Goal: Task Accomplishment & Management: Manage account settings

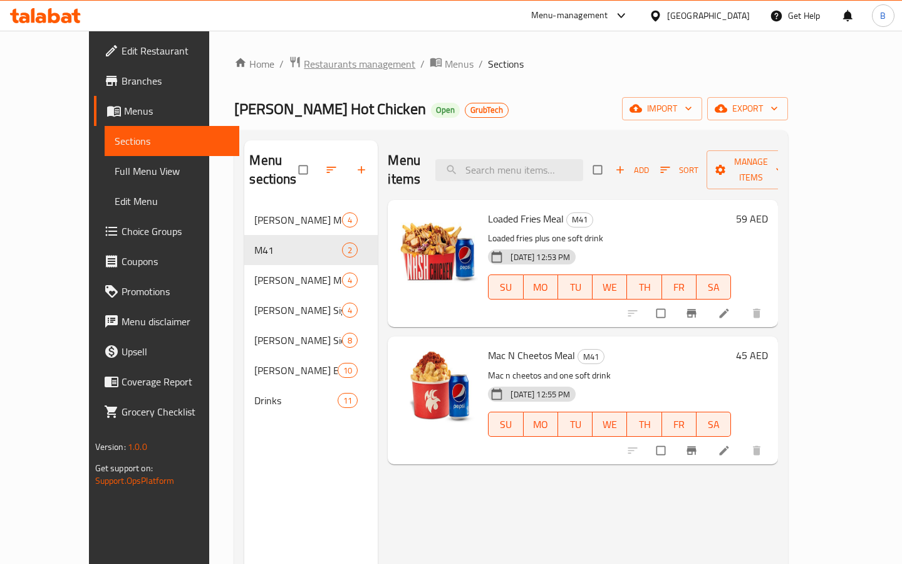
click at [304, 65] on span "Restaurants management" at bounding box center [359, 63] width 111 height 15
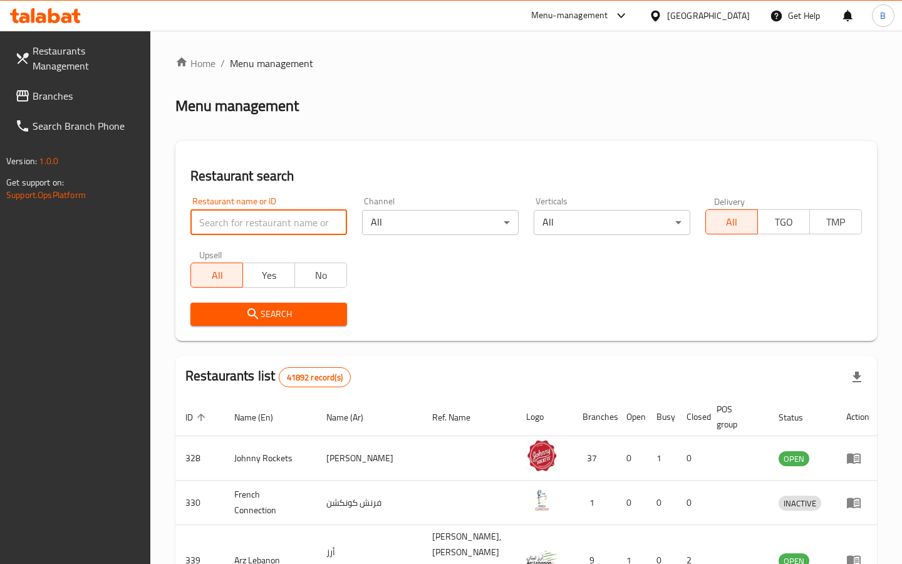
click at [262, 216] on input "search" at bounding box center [268, 222] width 157 height 25
type input "yummy dosa"
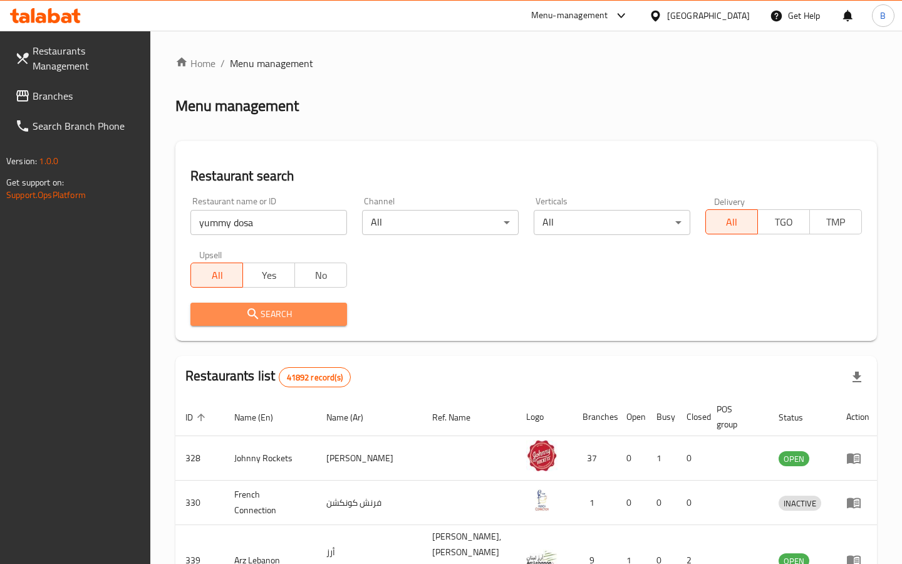
click at [279, 313] on span "Search" at bounding box center [268, 314] width 136 height 16
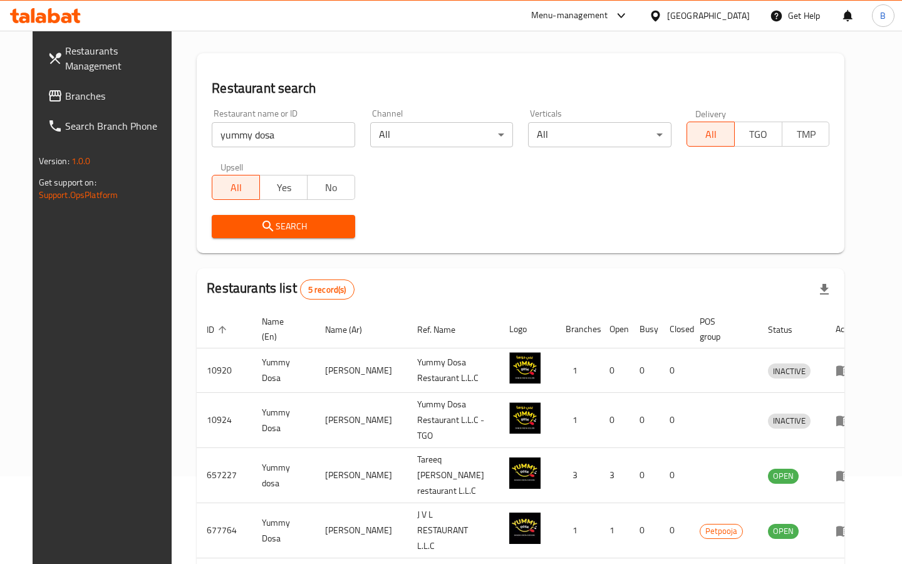
scroll to position [162, 0]
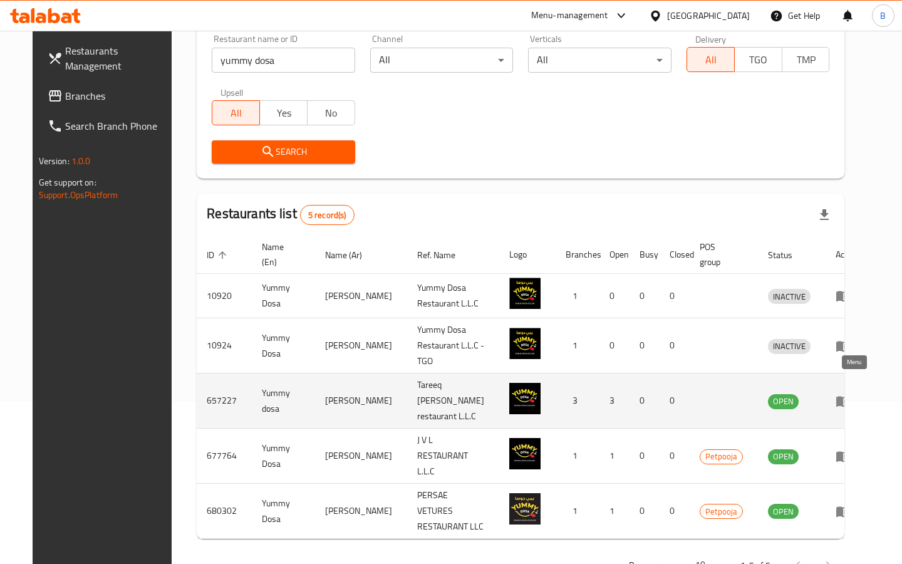
click at [850, 393] on icon "enhanced table" at bounding box center [842, 400] width 15 height 15
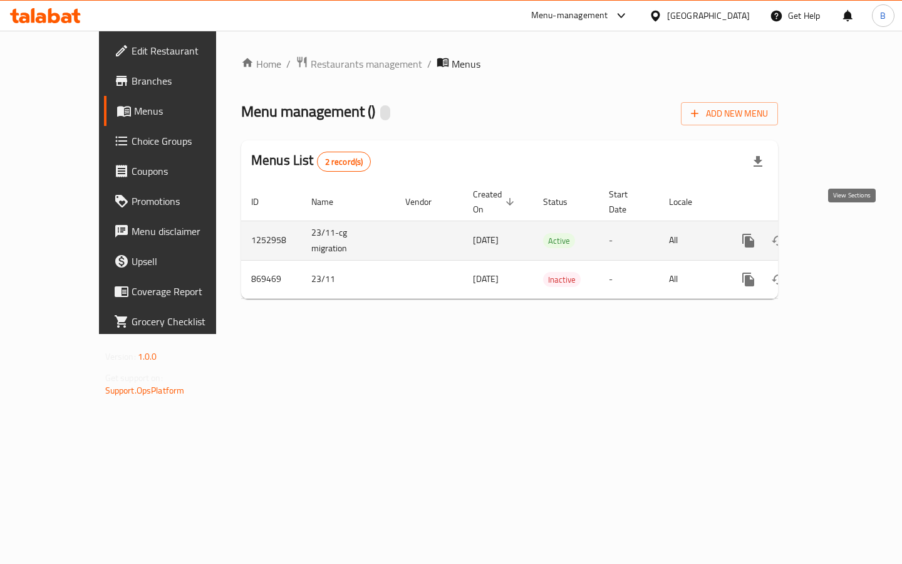
click at [844, 235] on icon "enhanced table" at bounding box center [838, 240] width 11 height 11
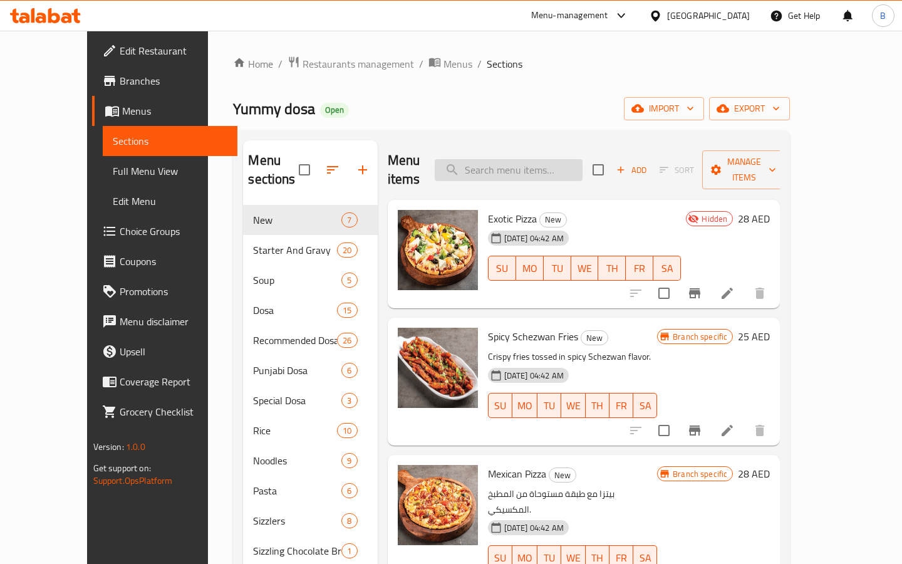
click at [503, 159] on input "search" at bounding box center [509, 170] width 148 height 22
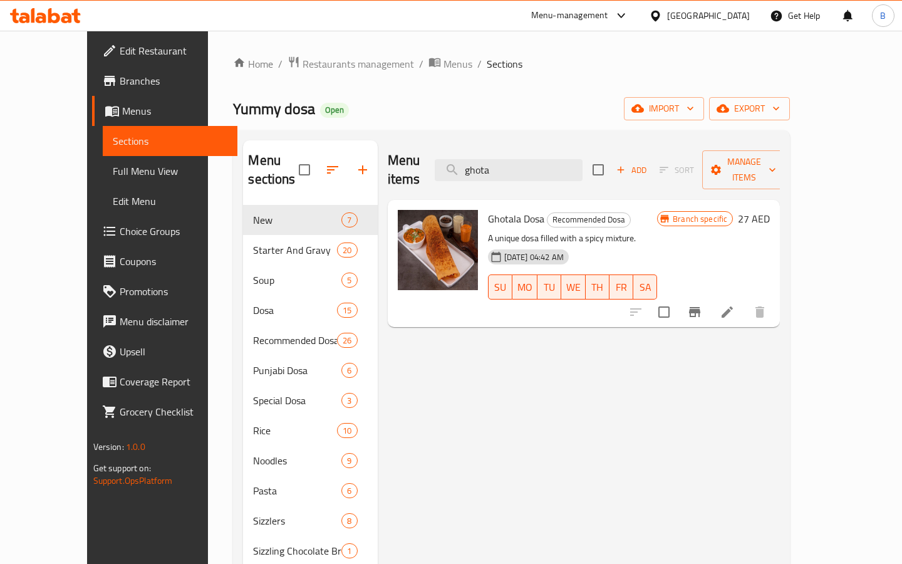
type input "ghota"
click at [732, 213] on span "Branch specific" at bounding box center [699, 219] width 64 height 12
click at [734, 304] on icon at bounding box center [726, 311] width 15 height 15
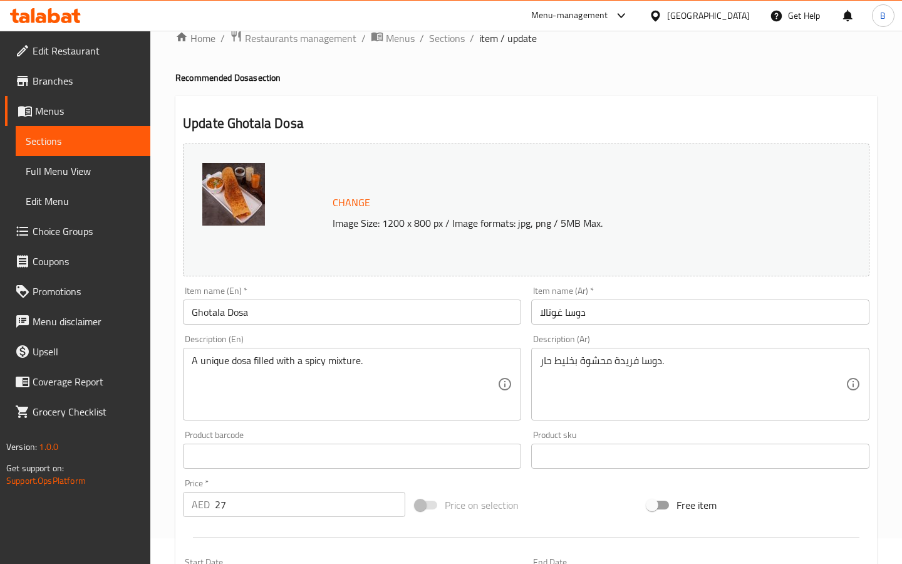
scroll to position [31, 0]
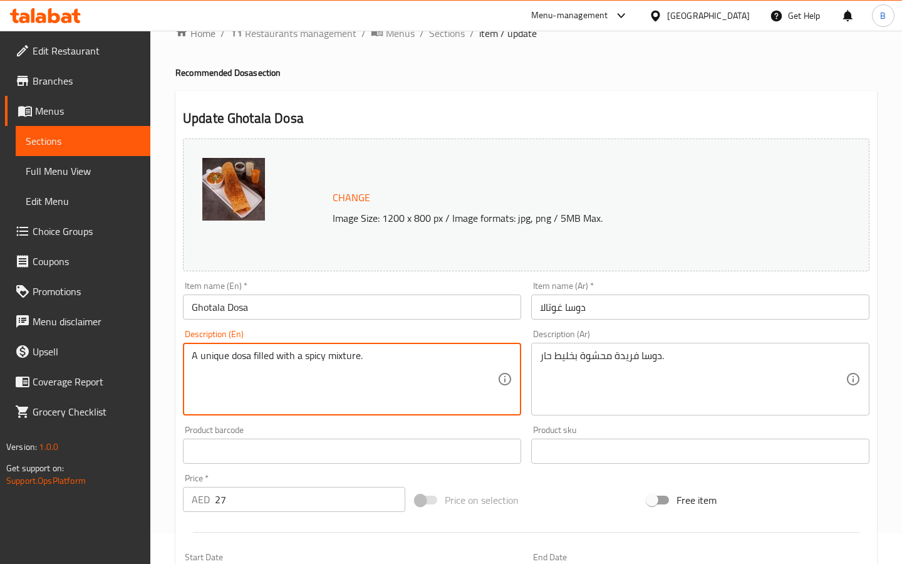
drag, startPoint x: 396, startPoint y: 363, endPoint x: 126, endPoint y: 354, distance: 270.6
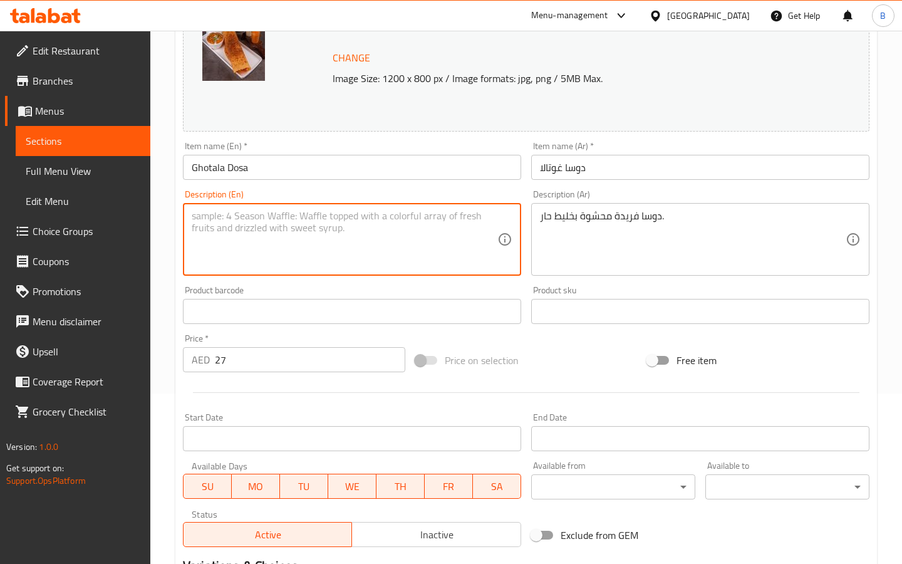
scroll to position [165, 0]
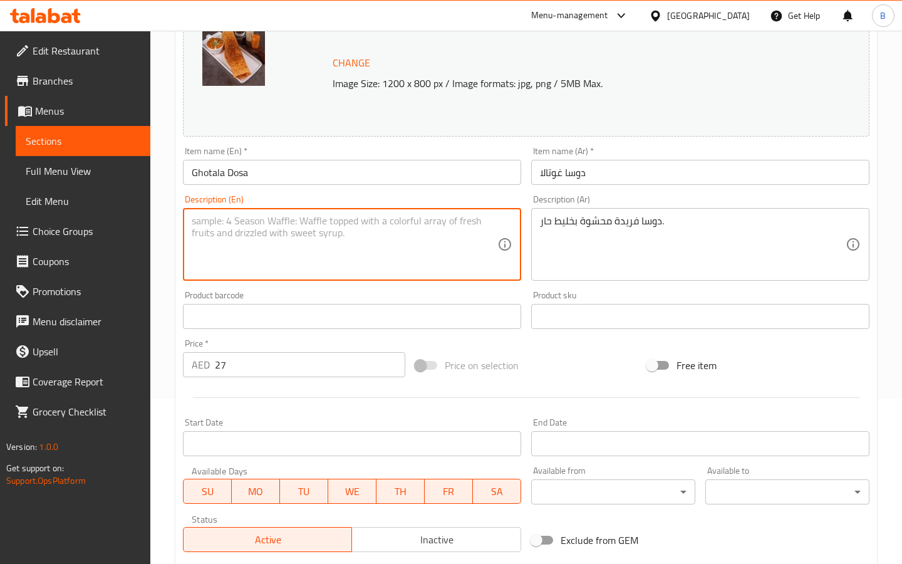
click at [244, 221] on textarea at bounding box center [345, 244] width 306 height 59
click at [277, 244] on textarea at bounding box center [345, 244] width 306 height 59
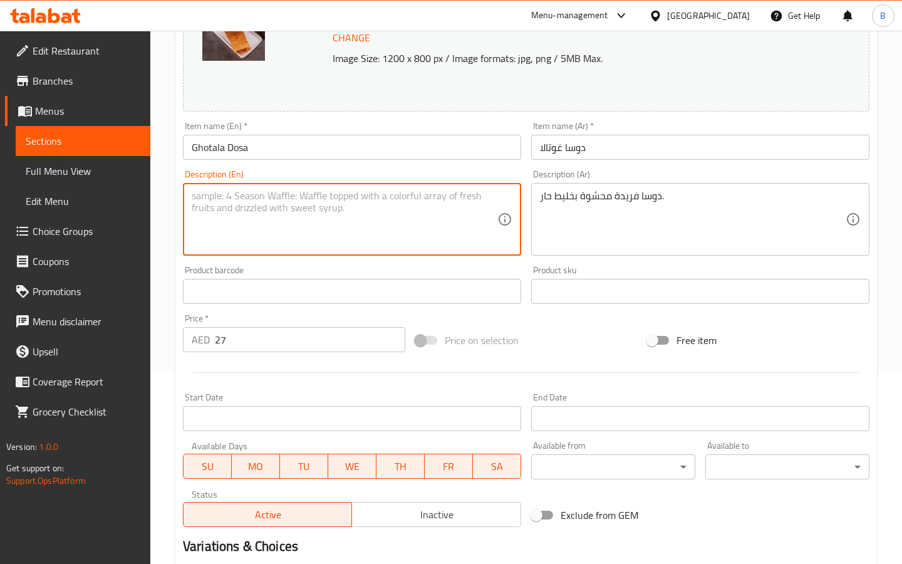
scroll to position [193, 0]
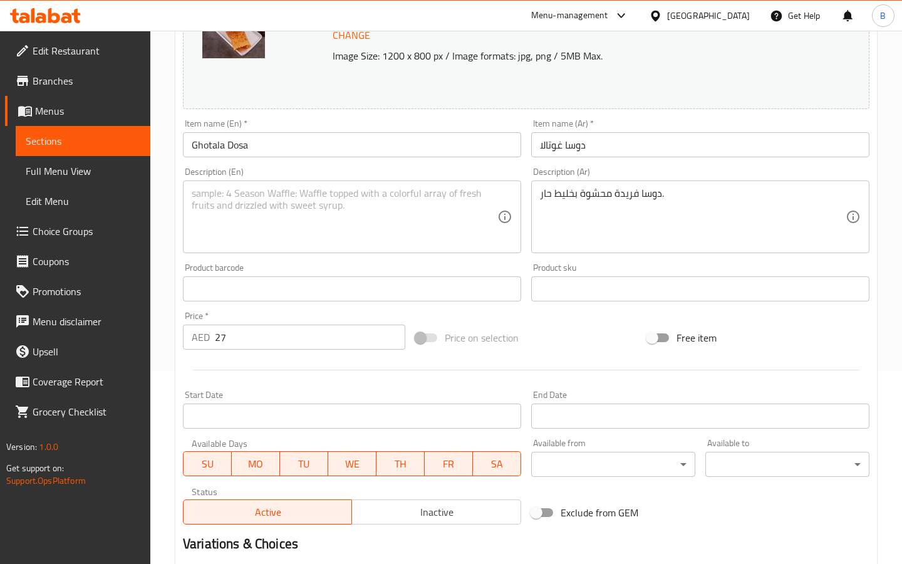
drag, startPoint x: 536, startPoint y: 197, endPoint x: 674, endPoint y: 197, distance: 137.7
click at [675, 196] on div "دوسا فريدة محشوة بخليط حار. Description (Ar)" at bounding box center [700, 216] width 338 height 73
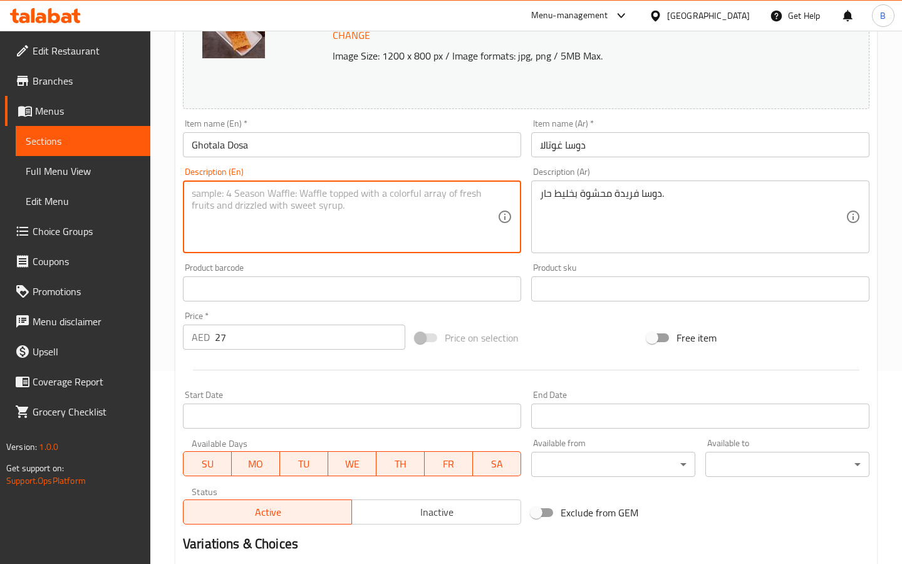
click at [378, 212] on textarea at bounding box center [345, 216] width 306 height 59
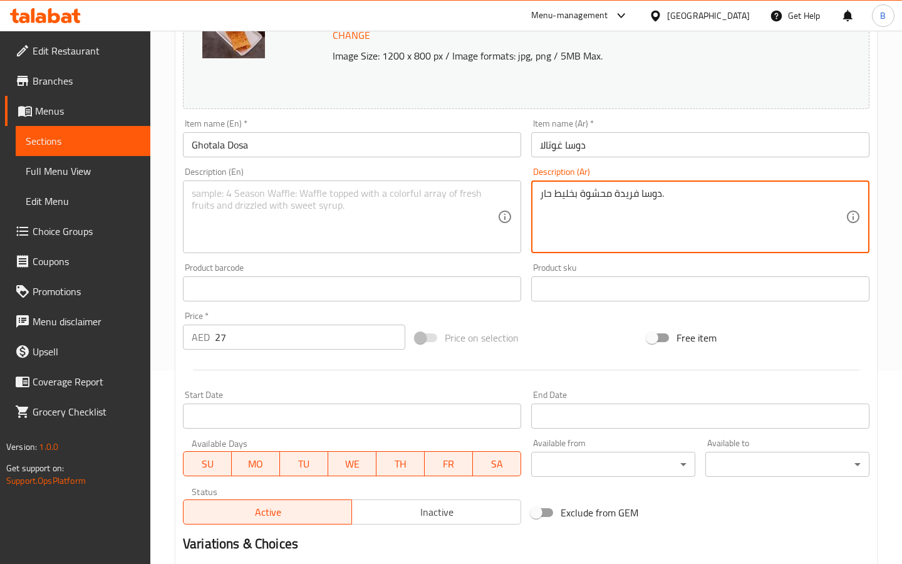
drag, startPoint x: 657, startPoint y: 194, endPoint x: 541, endPoint y: 192, distance: 116.5
click at [675, 201] on textarea "دوسا فريدة محشوة بخليط حار." at bounding box center [693, 216] width 306 height 59
click at [318, 211] on textarea at bounding box center [345, 216] width 306 height 59
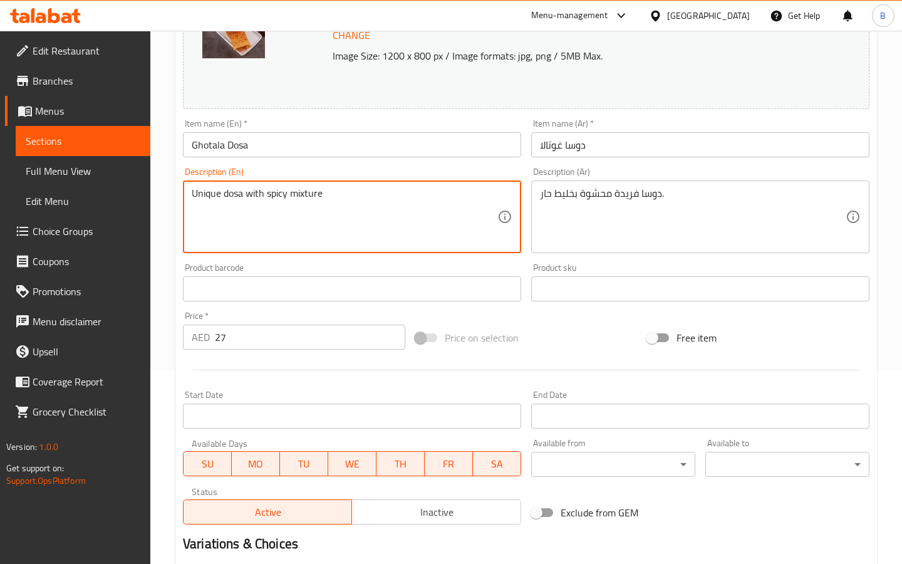
scroll to position [339, 0]
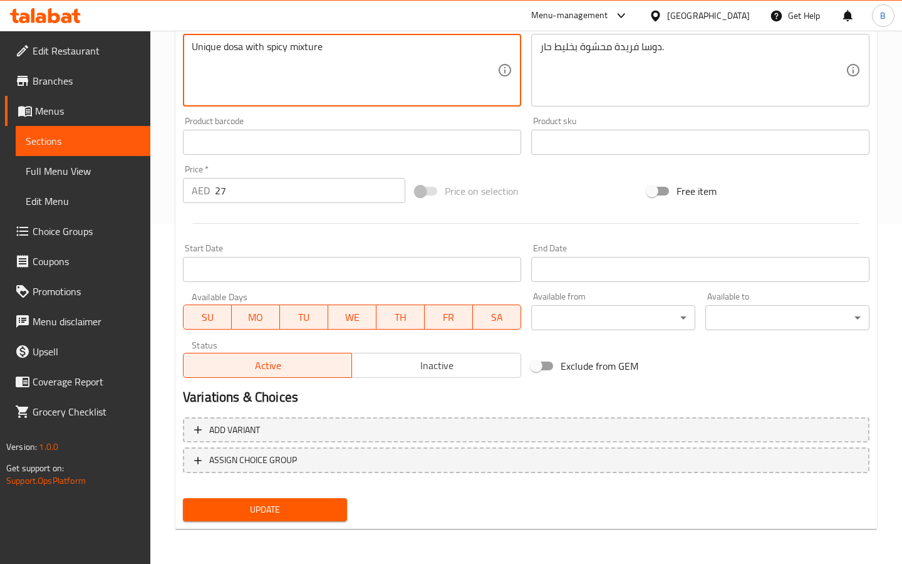
type textarea "Unique dosa with spicy mixture"
click at [284, 505] on span "Update" at bounding box center [265, 510] width 144 height 16
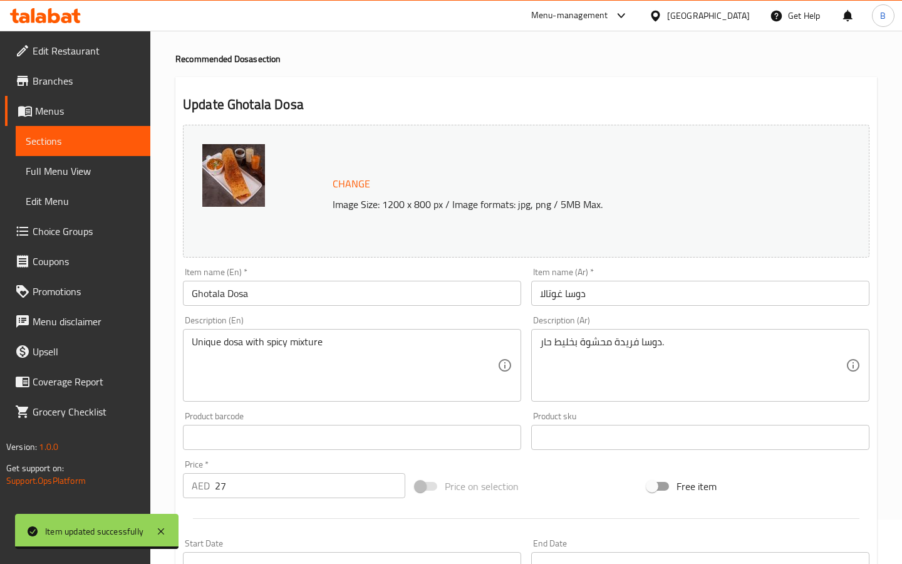
scroll to position [0, 0]
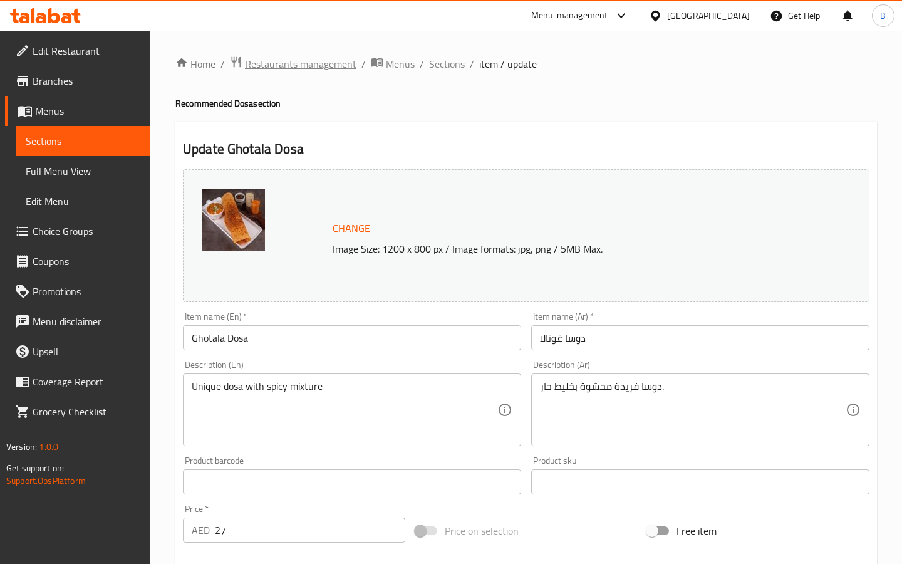
click at [336, 66] on span "Restaurants management" at bounding box center [300, 63] width 111 height 15
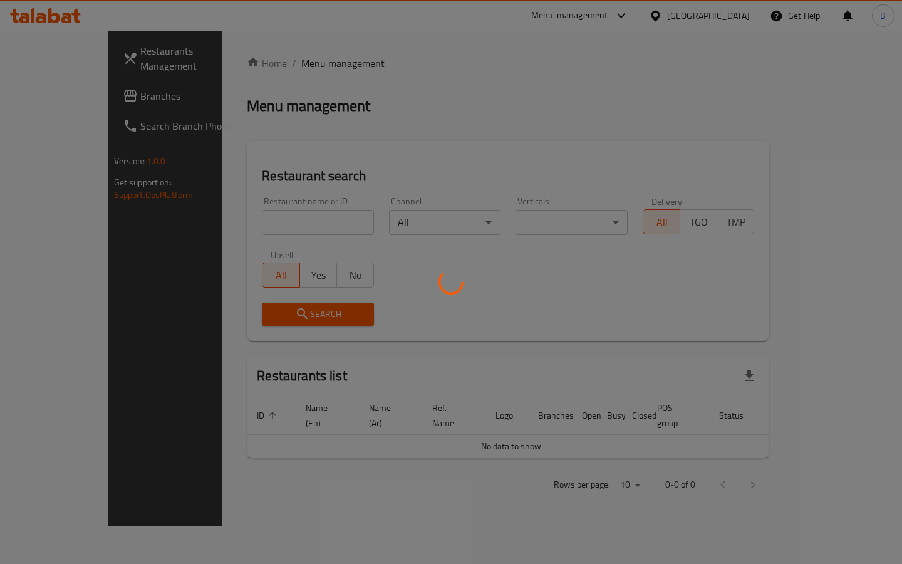
click at [291, 225] on div at bounding box center [451, 282] width 902 height 564
click at [379, 104] on div at bounding box center [451, 282] width 902 height 564
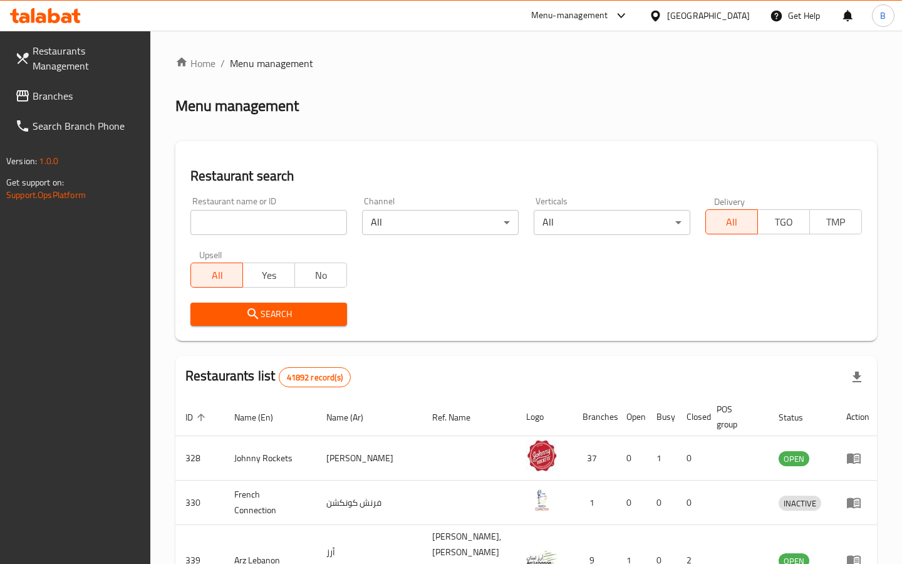
click at [282, 225] on input "search" at bounding box center [268, 222] width 157 height 25
type input "yummy dosa"
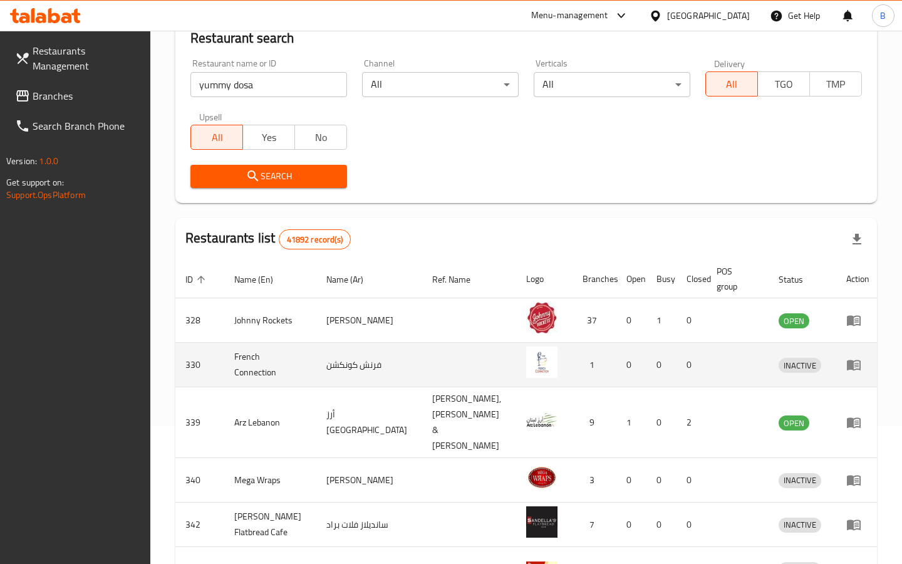
scroll to position [150, 0]
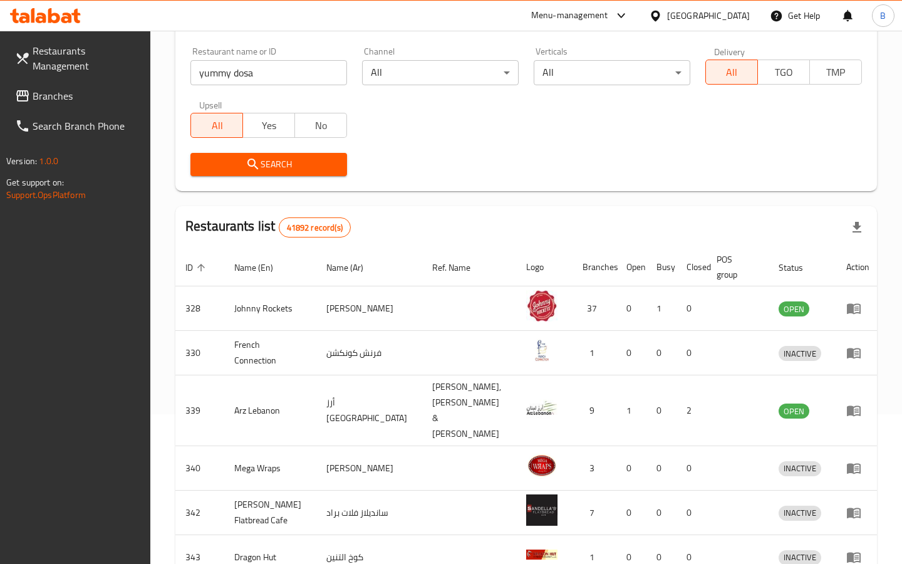
click at [313, 160] on span "Search" at bounding box center [268, 165] width 136 height 16
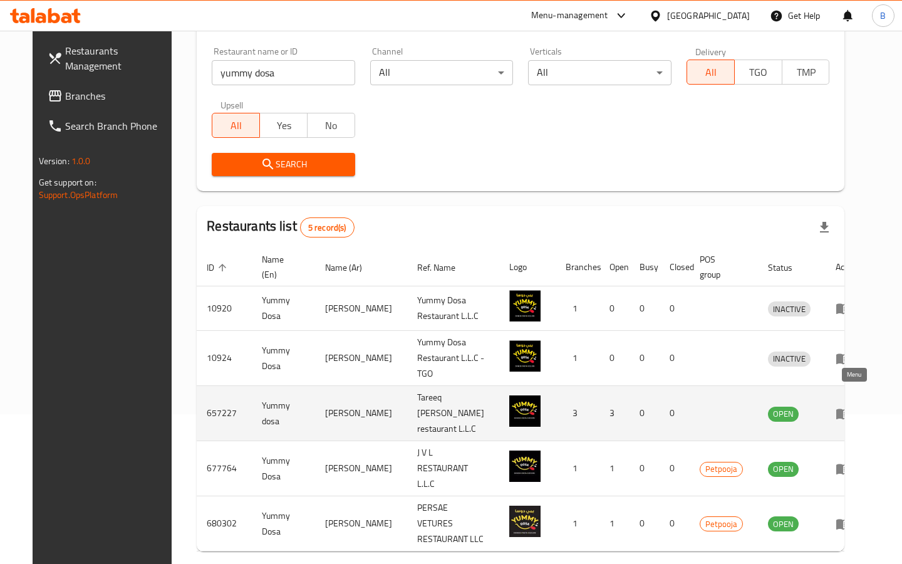
click at [848, 408] on icon "enhanced table" at bounding box center [843, 413] width 14 height 11
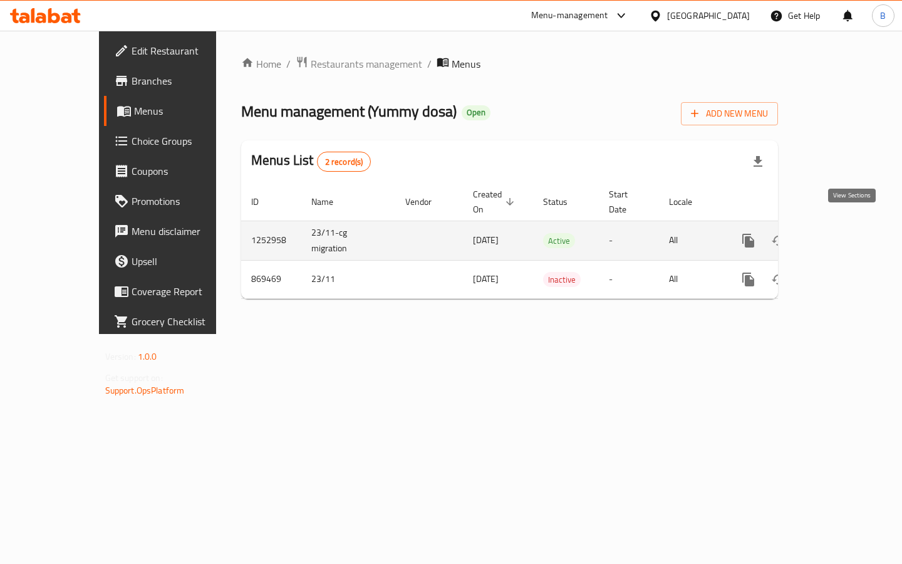
click at [846, 233] on icon "enhanced table" at bounding box center [838, 240] width 15 height 15
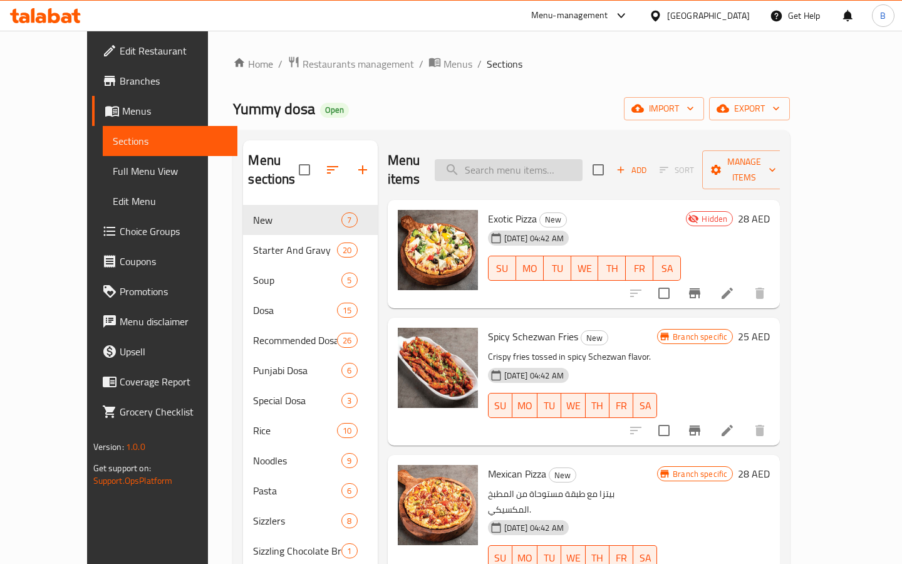
click at [552, 168] on input "search" at bounding box center [509, 170] width 148 height 22
paste input "OQ-0009810675 OQ-0009810711"
type input "OQ-0009810675 OQ-0009810711"
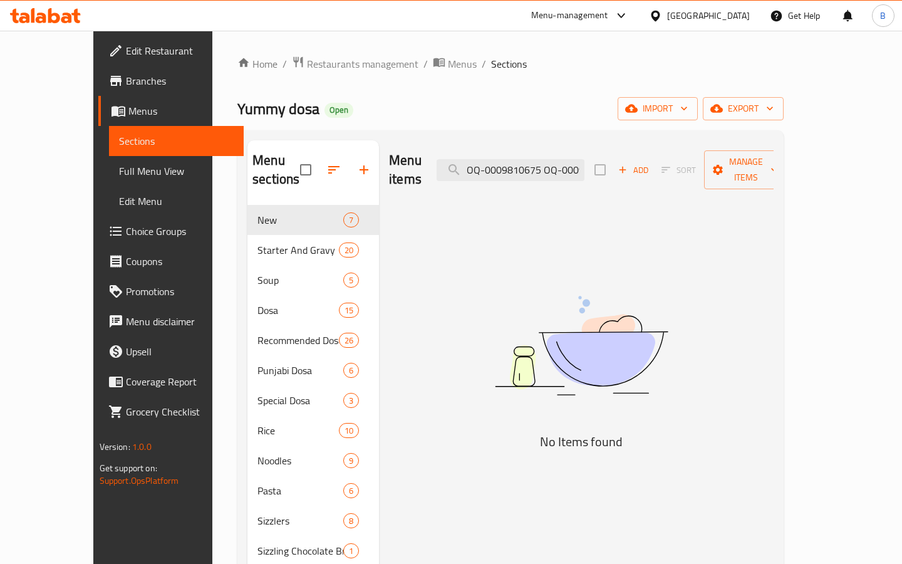
drag, startPoint x: 610, startPoint y: 163, endPoint x: 372, endPoint y: 161, distance: 237.9
click at [389, 161] on div "Menu items OQ-0009810675 OQ-0009810711 Add Sort Manage items" at bounding box center [581, 169] width 384 height 59
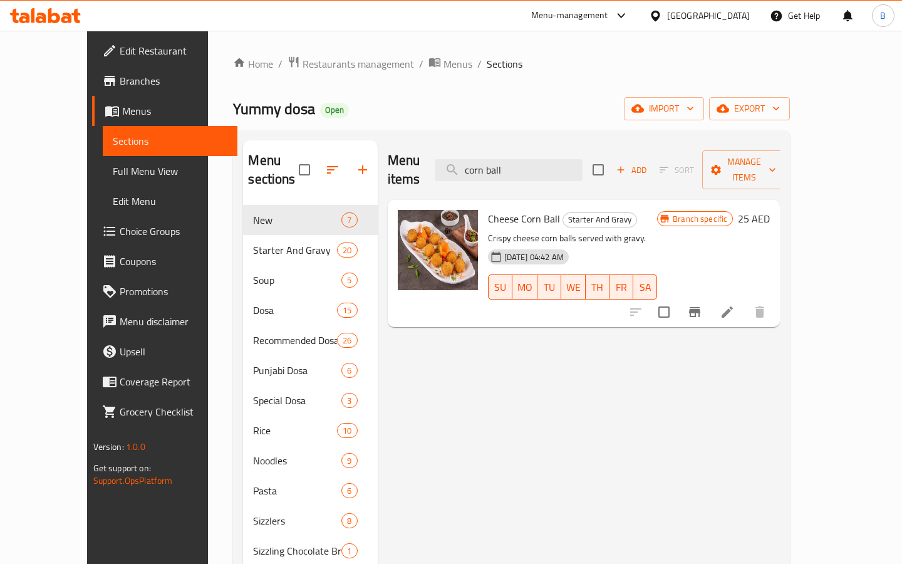
type input "corn ball"
click at [733, 306] on icon at bounding box center [726, 311] width 11 height 11
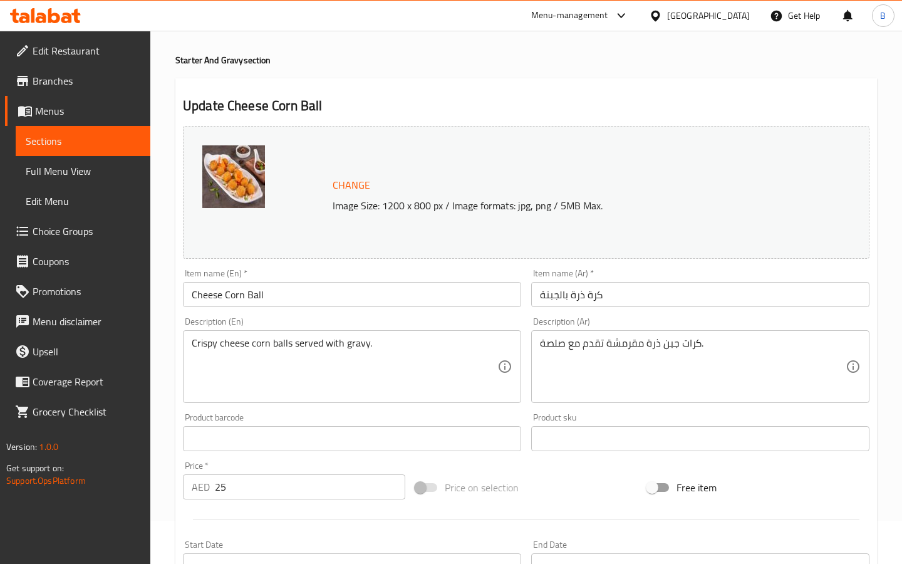
scroll to position [48, 0]
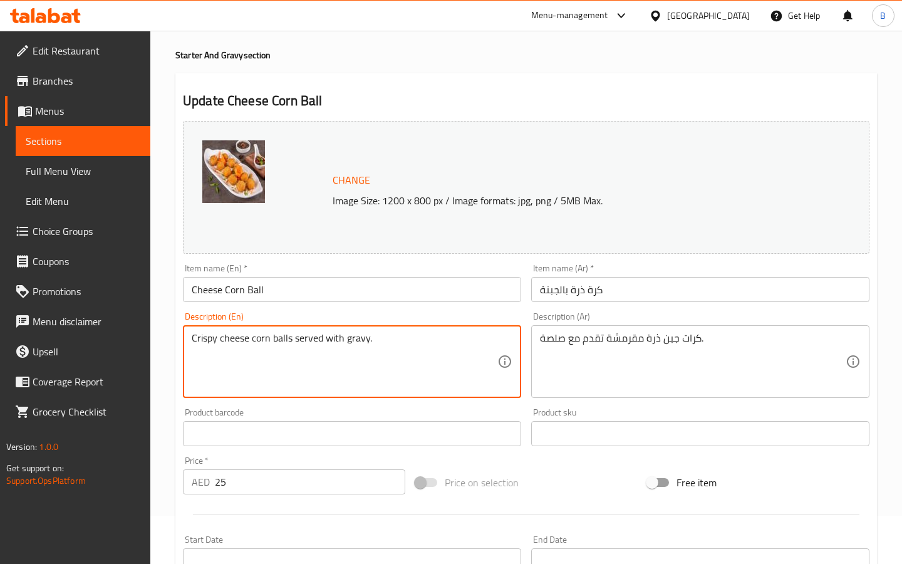
drag, startPoint x: 294, startPoint y: 339, endPoint x: 488, endPoint y: 348, distance: 193.7
type textarea "Crispy cheese corn balls"
click at [541, 414] on div "Product sku Product sku" at bounding box center [700, 427] width 338 height 38
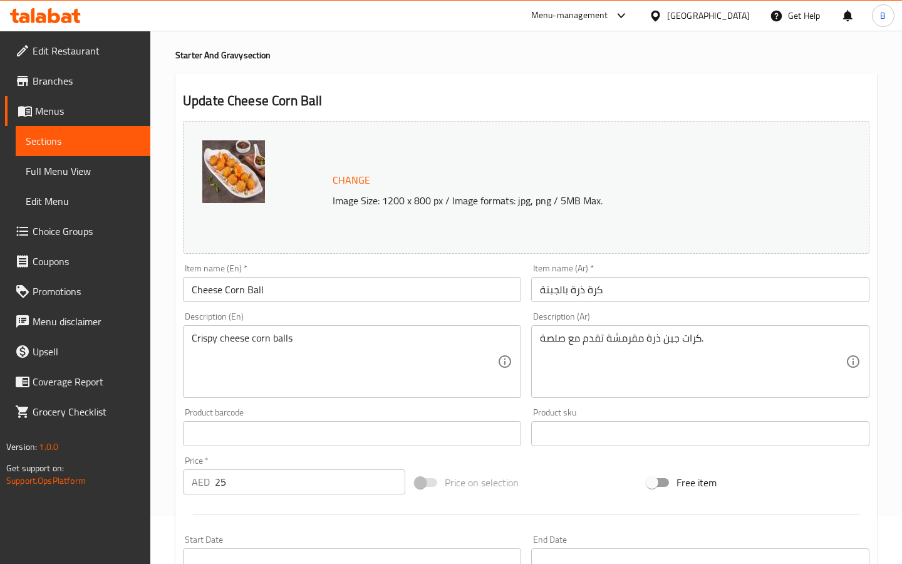
scroll to position [339, 0]
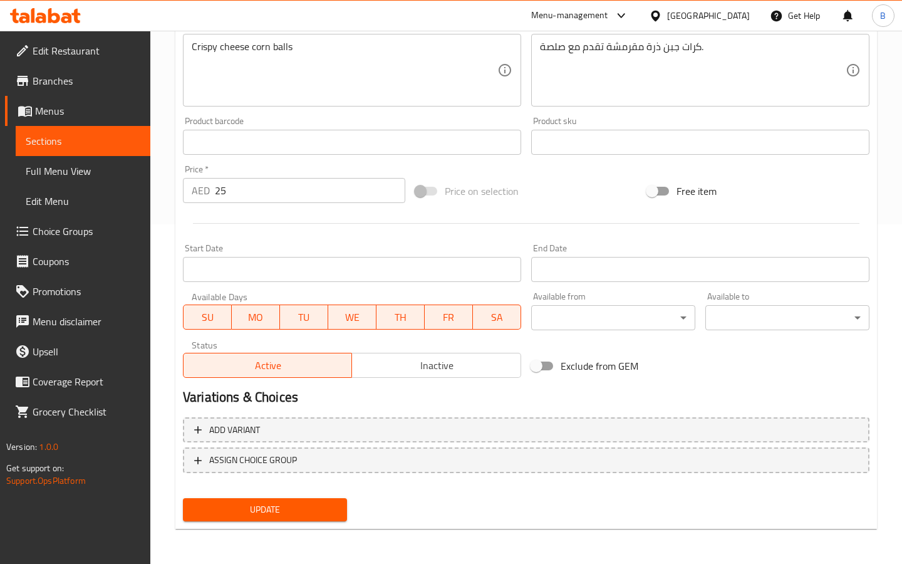
click at [324, 512] on span "Update" at bounding box center [265, 510] width 144 height 16
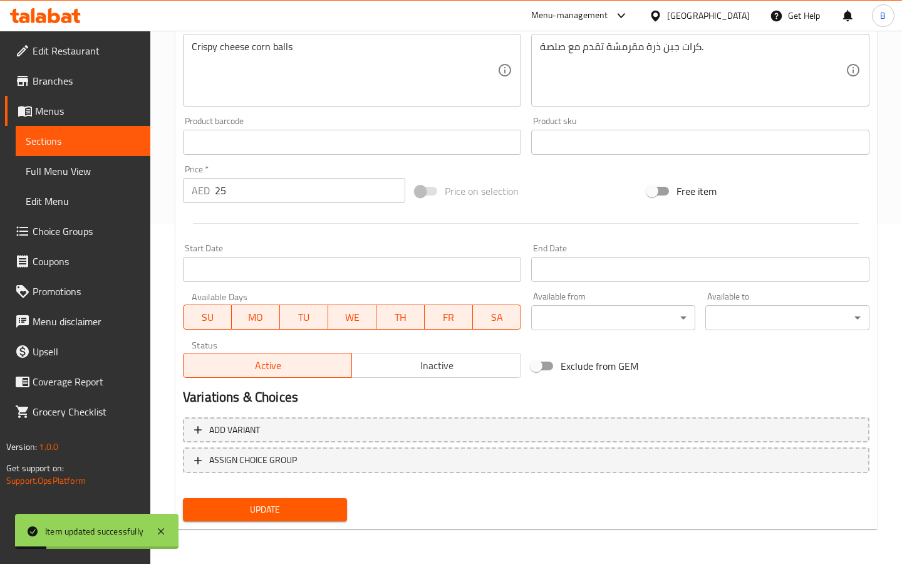
scroll to position [0, 0]
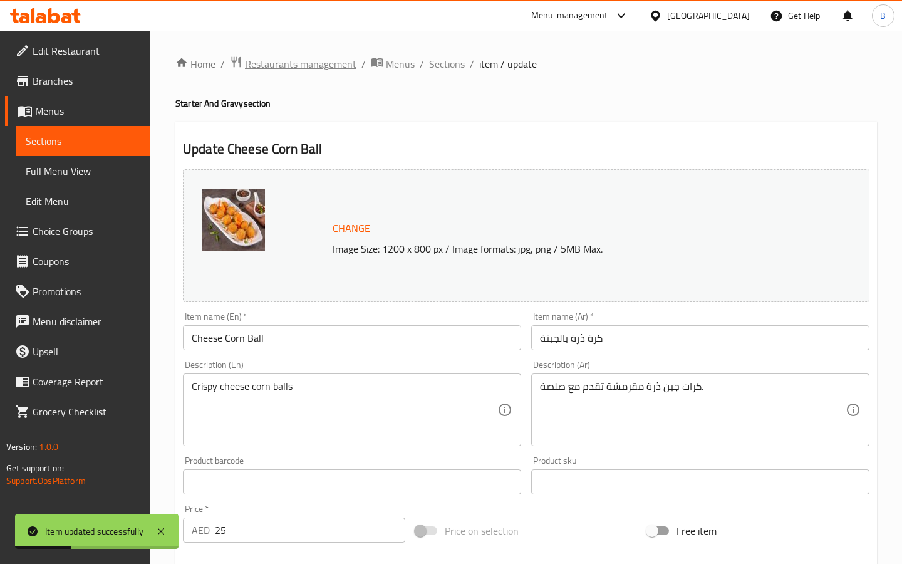
click at [332, 62] on span "Restaurants management" at bounding box center [300, 63] width 111 height 15
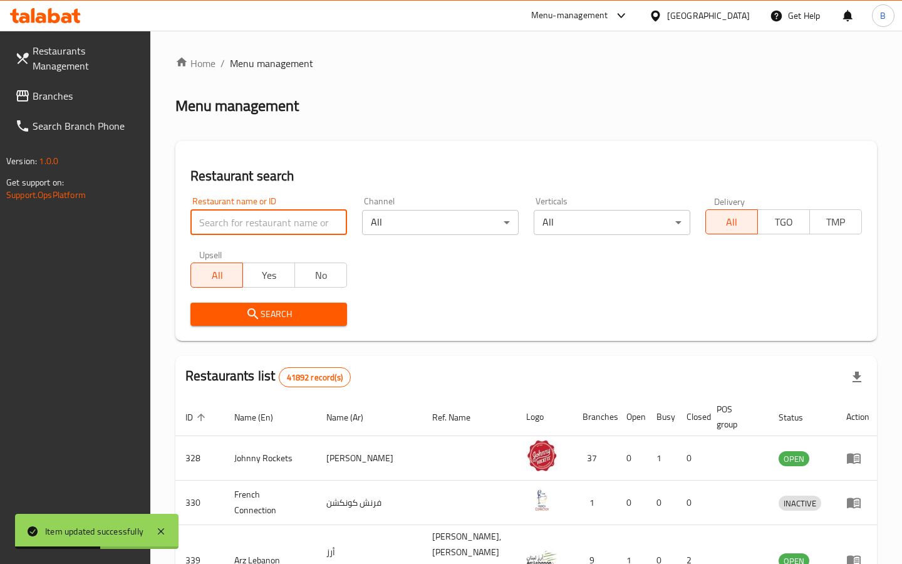
click at [273, 215] on input "search" at bounding box center [268, 222] width 157 height 25
type input "yummy dosa"
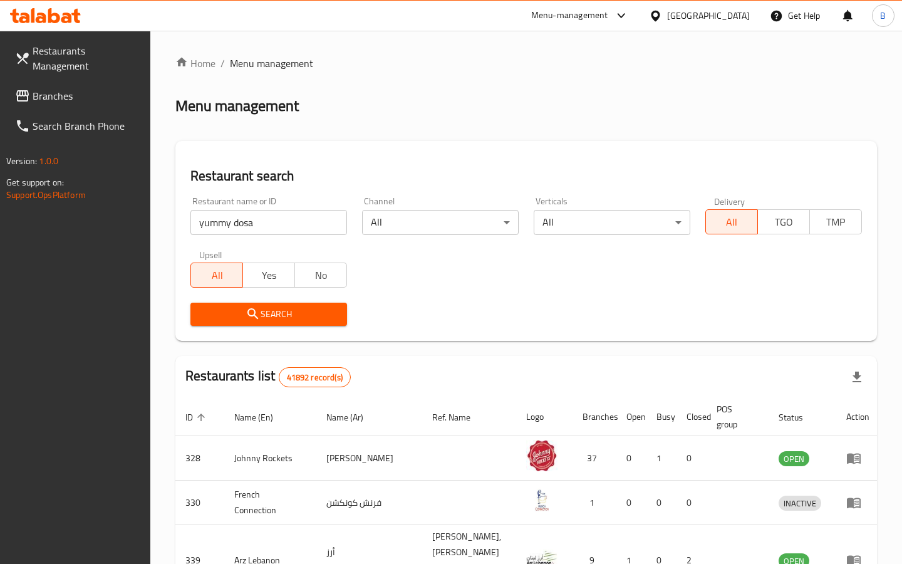
click at [270, 318] on span "Search" at bounding box center [268, 314] width 136 height 16
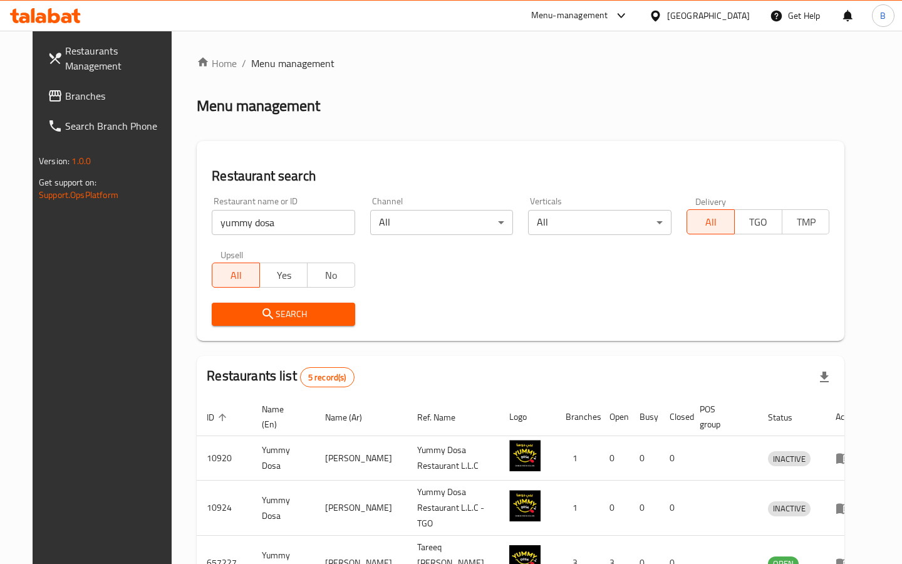
scroll to position [162, 0]
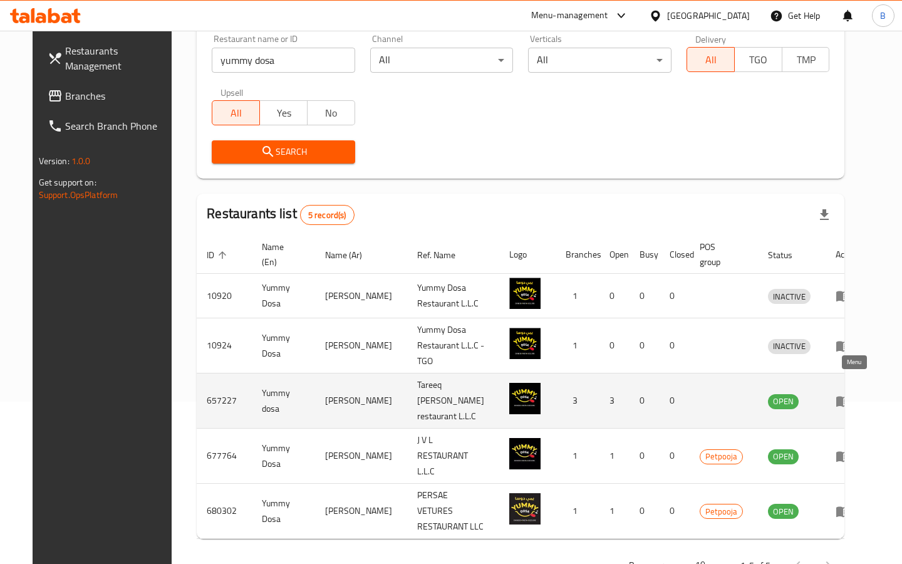
click at [848, 399] on icon "enhanced table" at bounding box center [845, 401] width 4 height 5
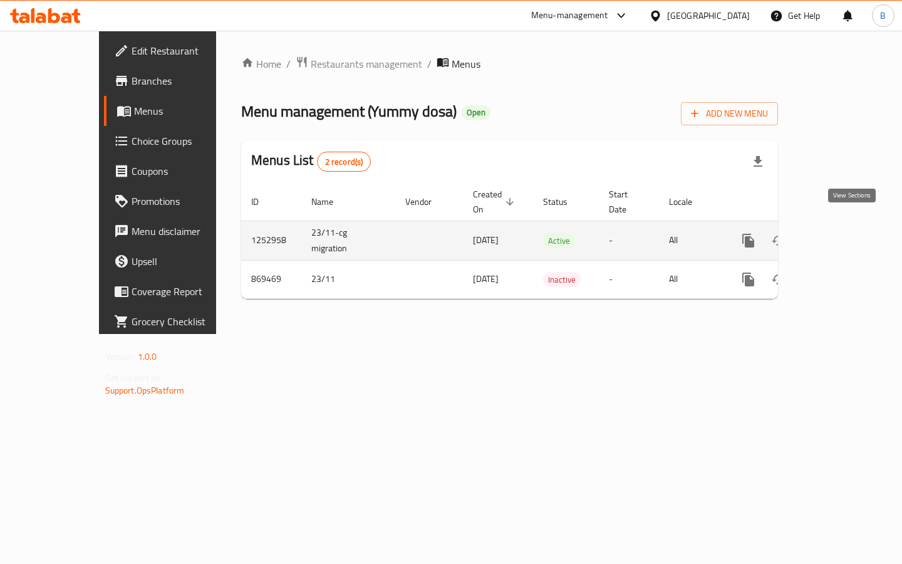
click at [844, 235] on icon "enhanced table" at bounding box center [838, 240] width 11 height 11
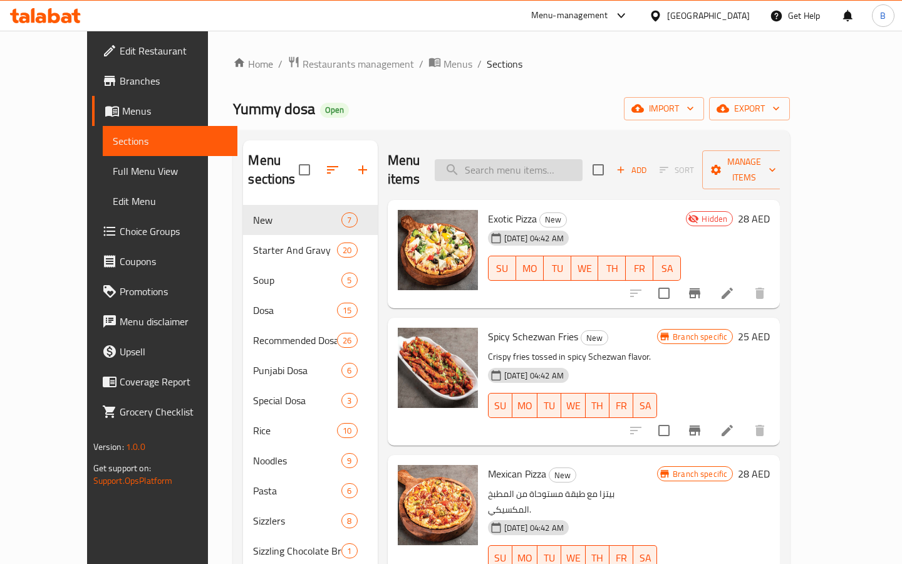
click at [528, 163] on input "search" at bounding box center [509, 170] width 148 height 22
paste input "CORN CRISPY"
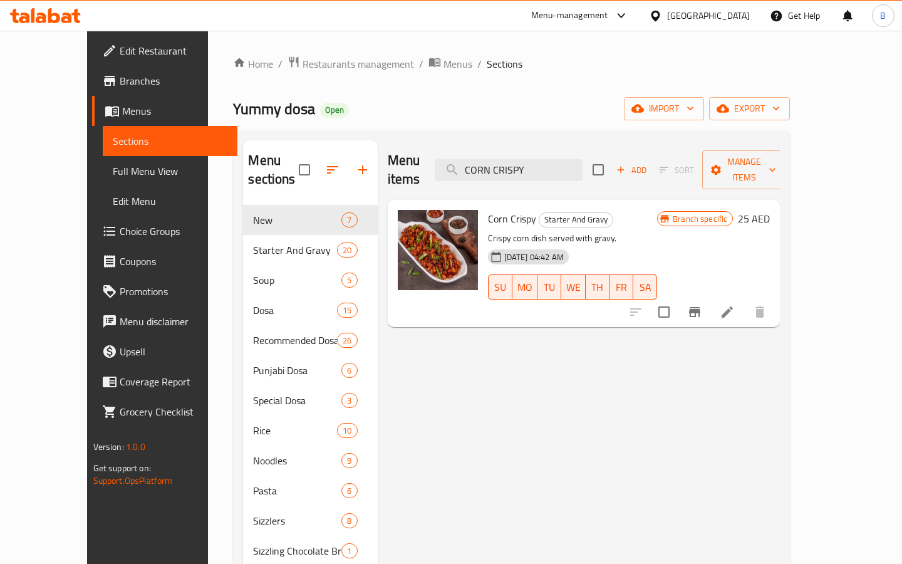
type input "CORN CRISPY"
click at [734, 304] on icon at bounding box center [726, 311] width 15 height 15
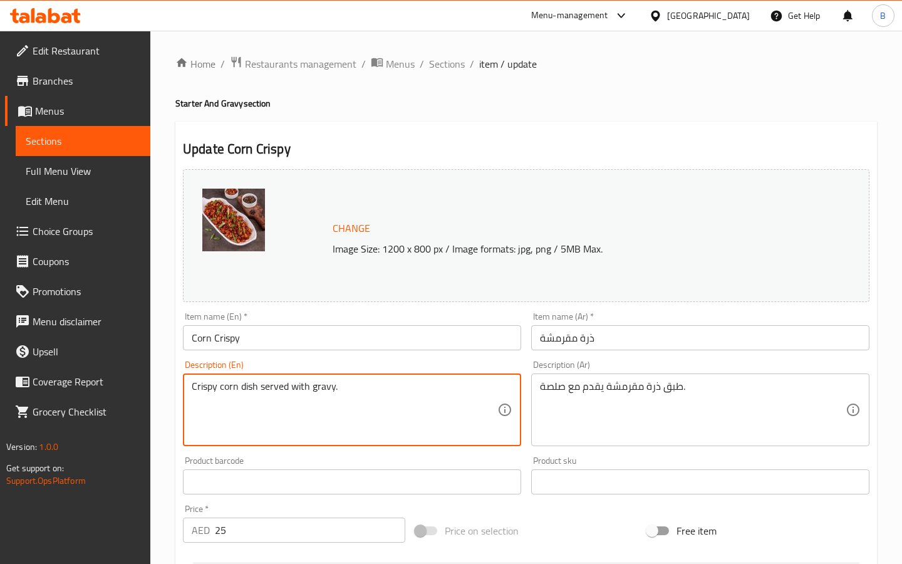
drag, startPoint x: 258, startPoint y: 386, endPoint x: 469, endPoint y: 414, distance: 212.8
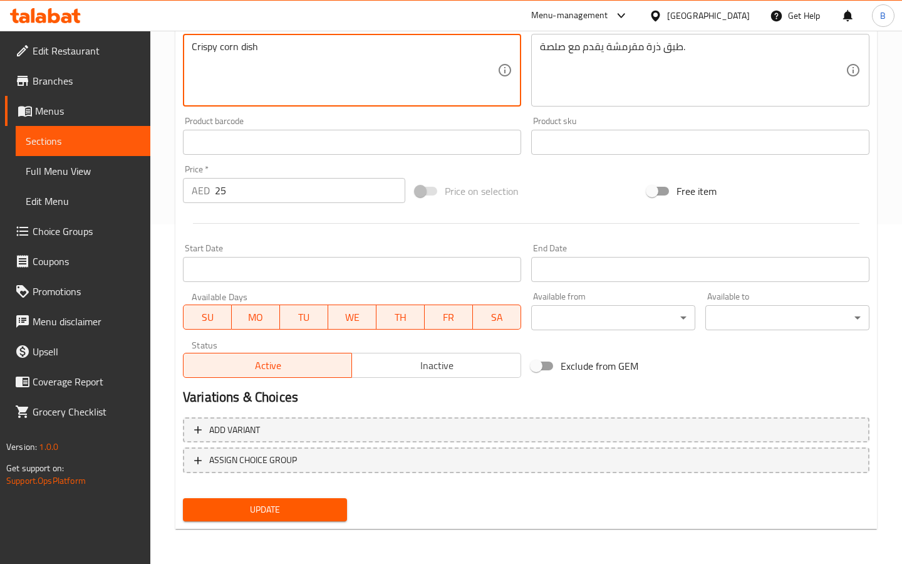
type textarea "Crispy corn dish"
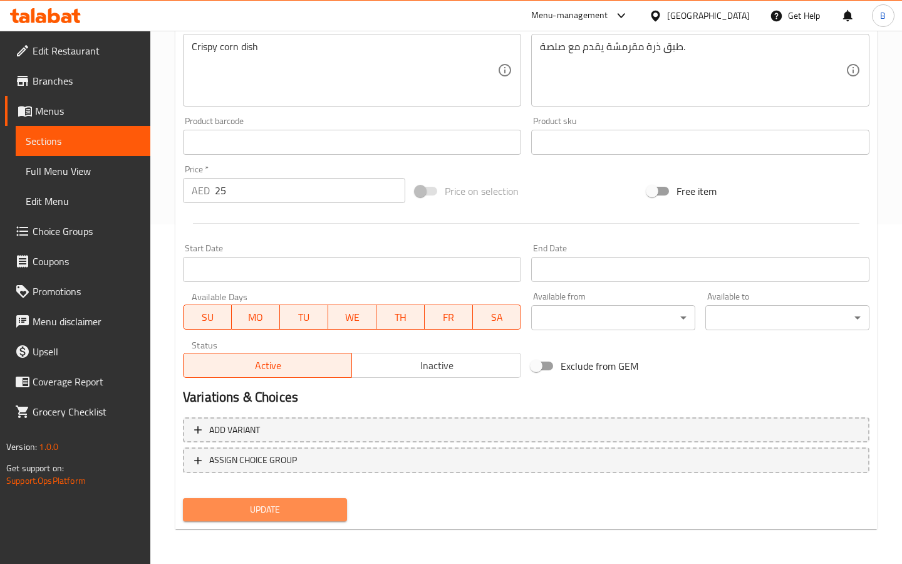
click at [332, 507] on span "Update" at bounding box center [265, 510] width 144 height 16
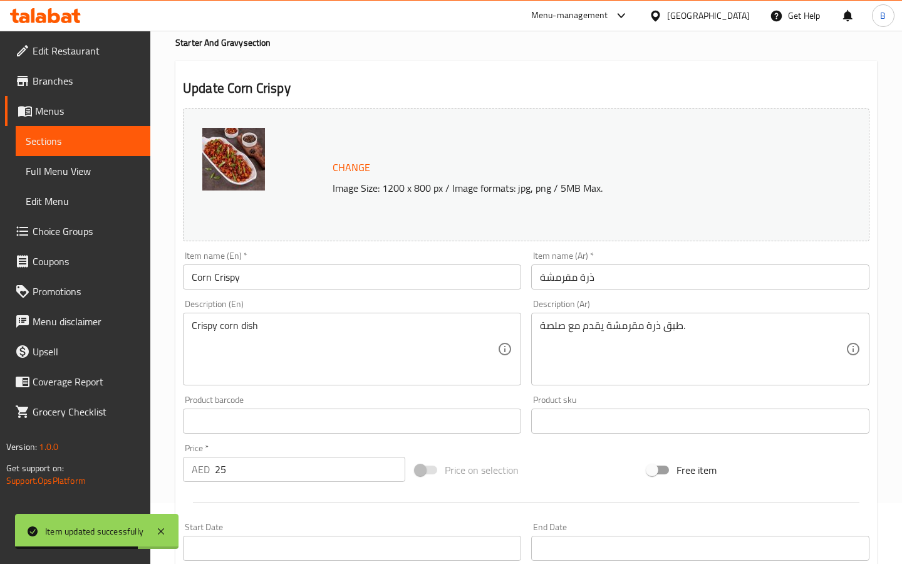
scroll to position [0, 0]
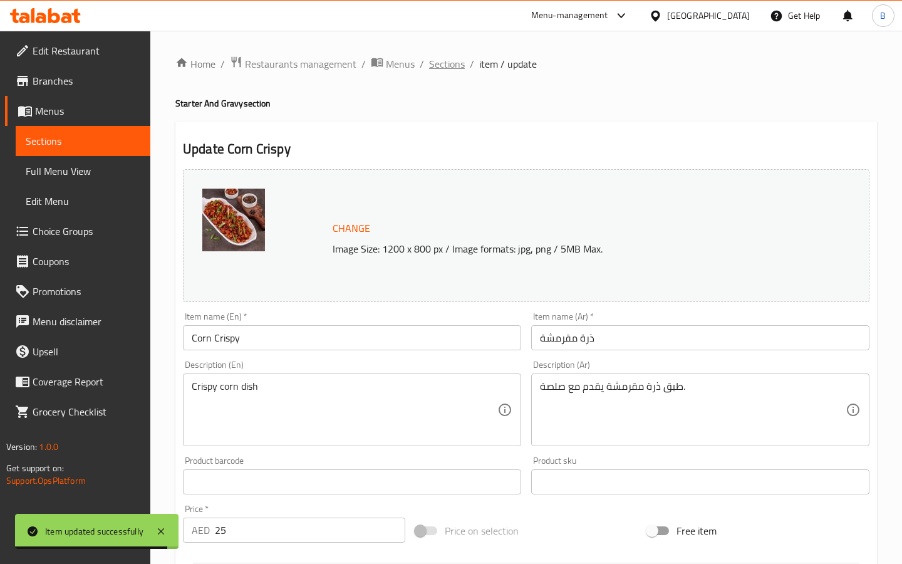
click at [446, 64] on span "Sections" at bounding box center [447, 63] width 36 height 15
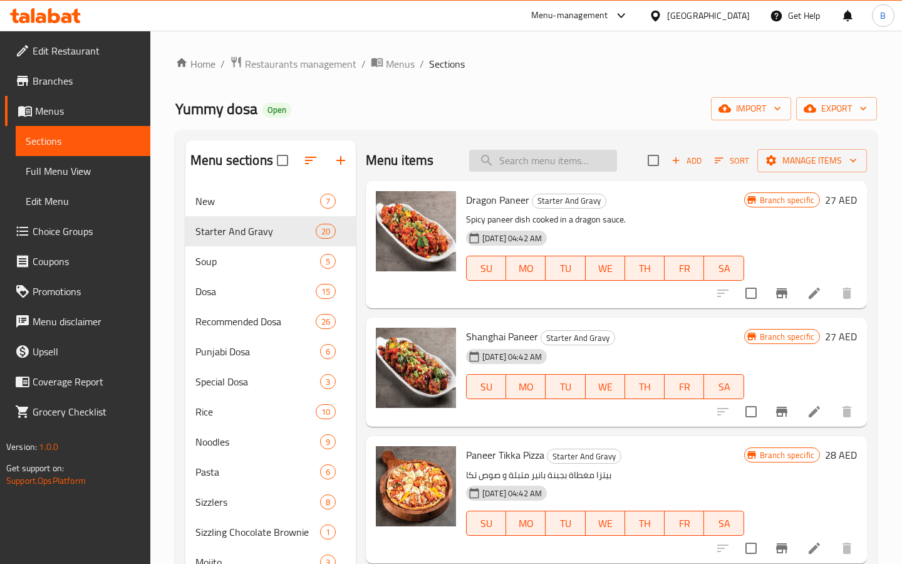
click at [502, 162] on input "search" at bounding box center [543, 161] width 148 height 22
paste input "[PERSON_NAME]"
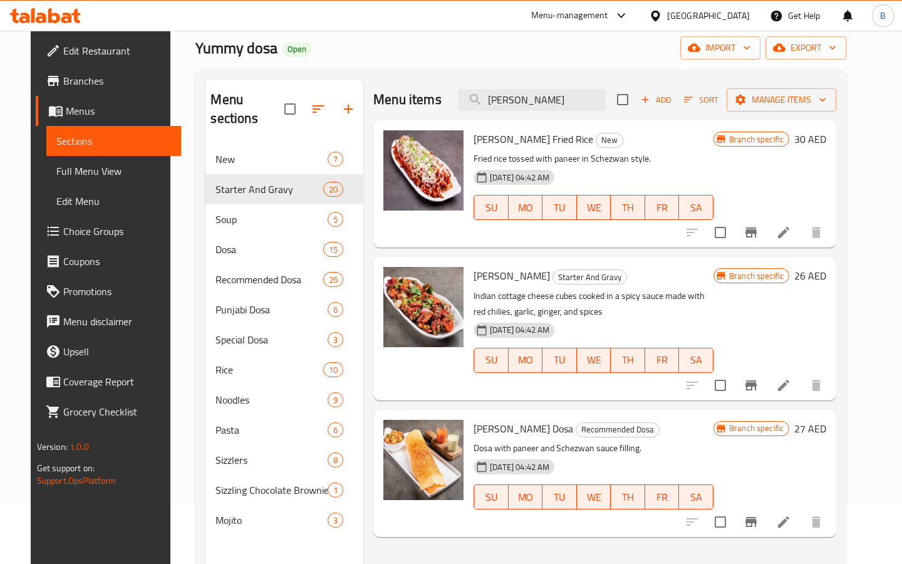
scroll to position [62, 0]
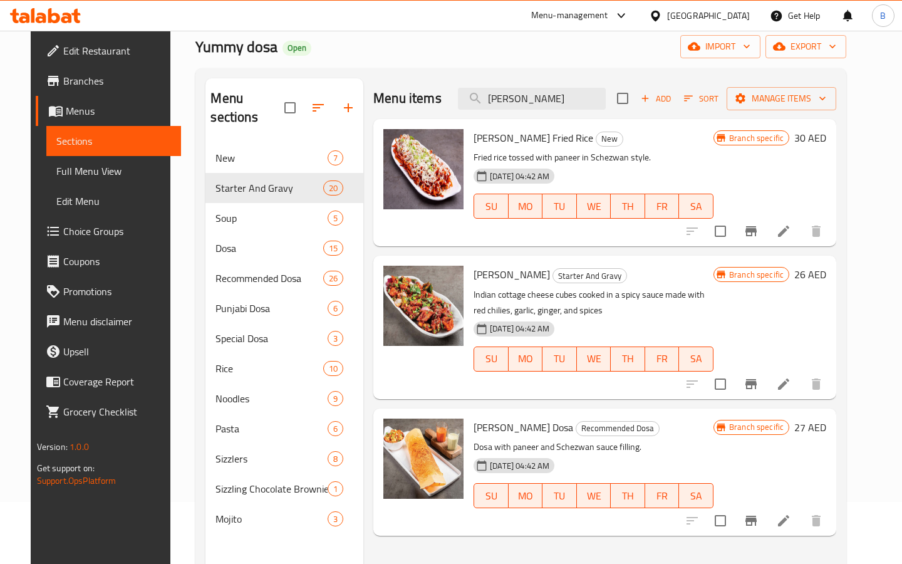
type input "[PERSON_NAME]"
click at [789, 384] on icon at bounding box center [783, 383] width 11 height 11
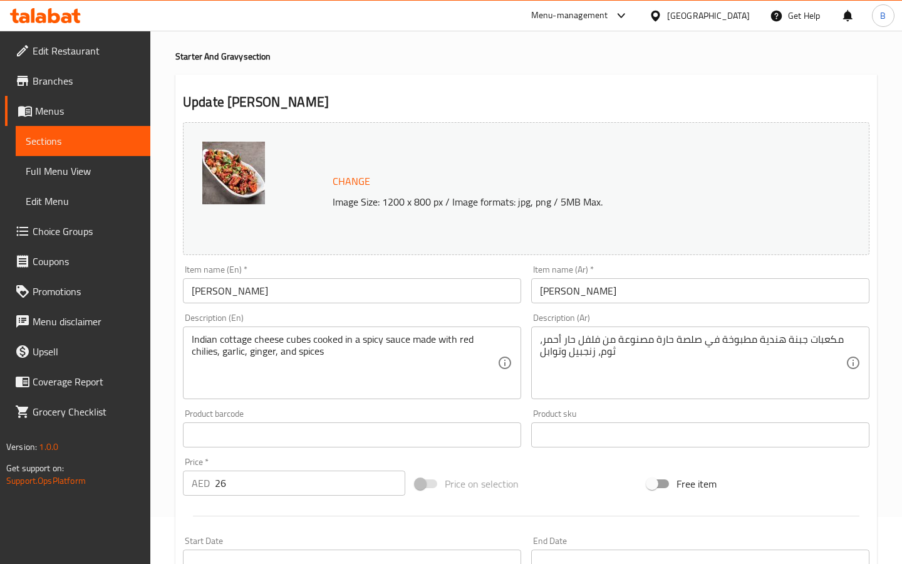
scroll to position [164, 0]
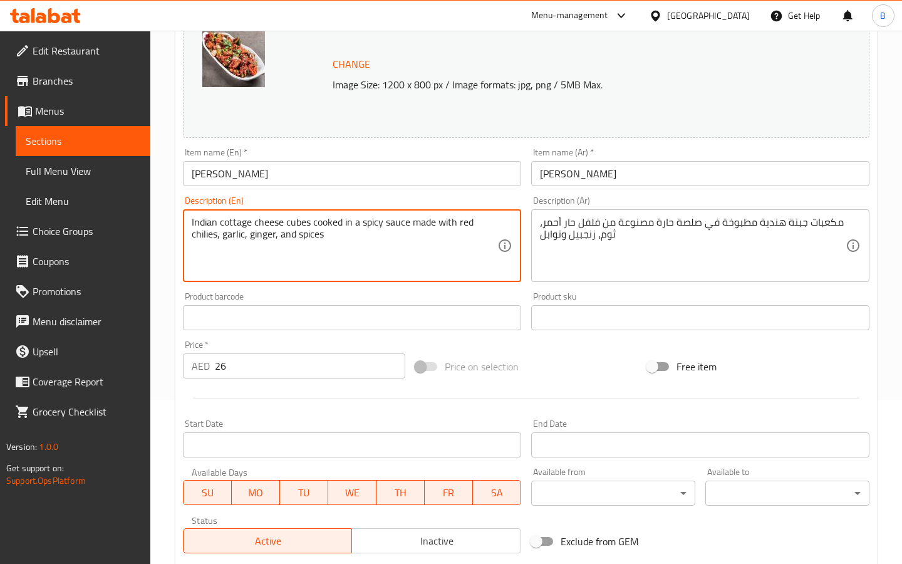
click at [423, 199] on div "Description (En) Indian cottage cheese cubes cooked in a spicy sauce made with …" at bounding box center [352, 239] width 338 height 86
drag, startPoint x: 411, startPoint y: 220, endPoint x: 453, endPoint y: 248, distance: 51.1
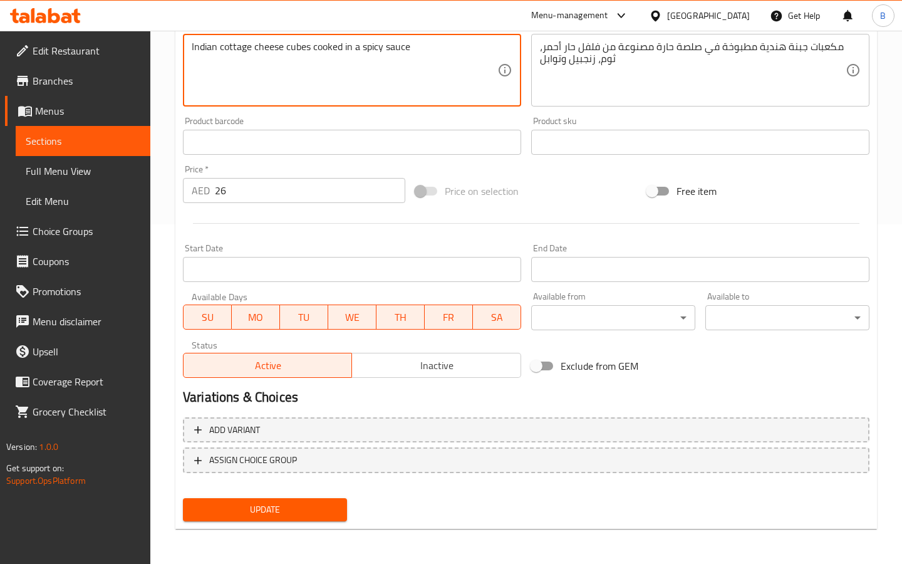
type textarea "Indian cottage cheese cubes cooked in a spicy sauce"
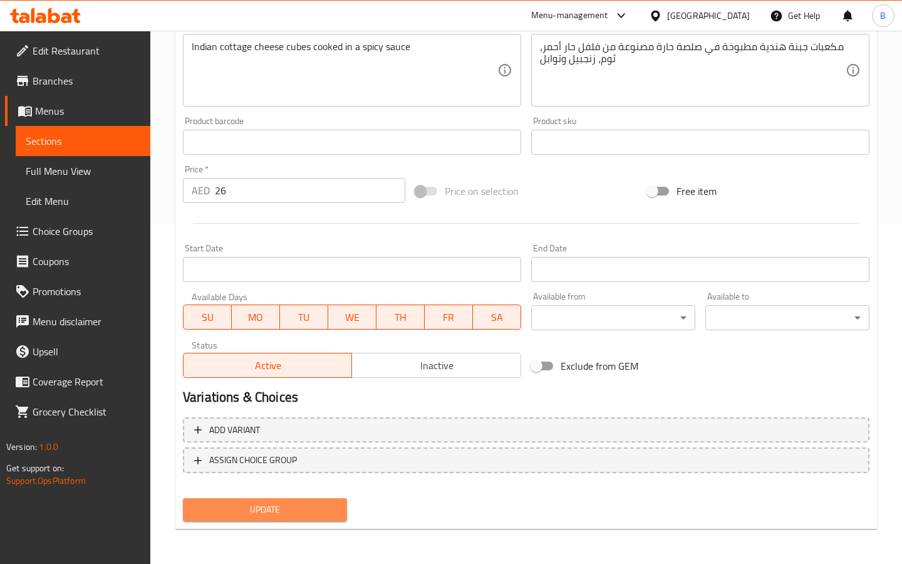
click at [307, 510] on span "Update" at bounding box center [265, 510] width 144 height 16
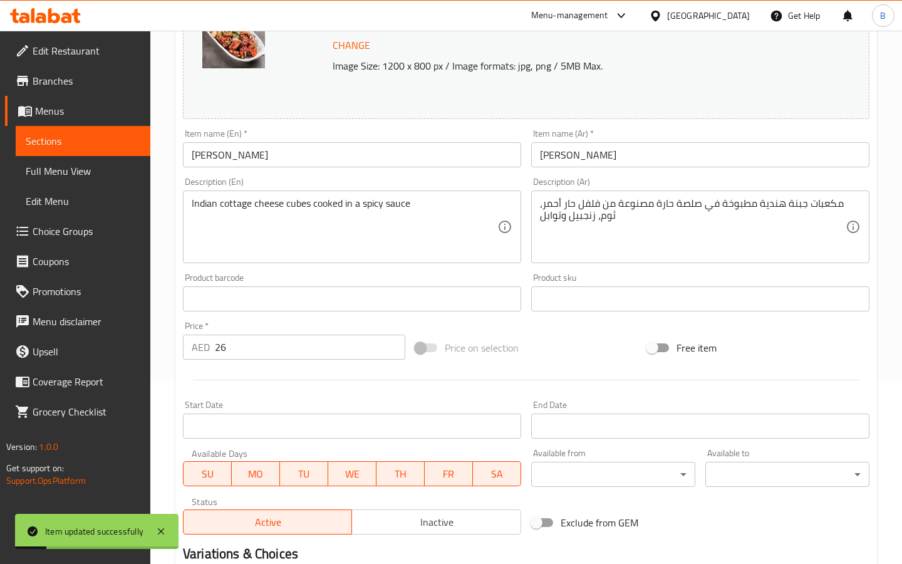
scroll to position [0, 0]
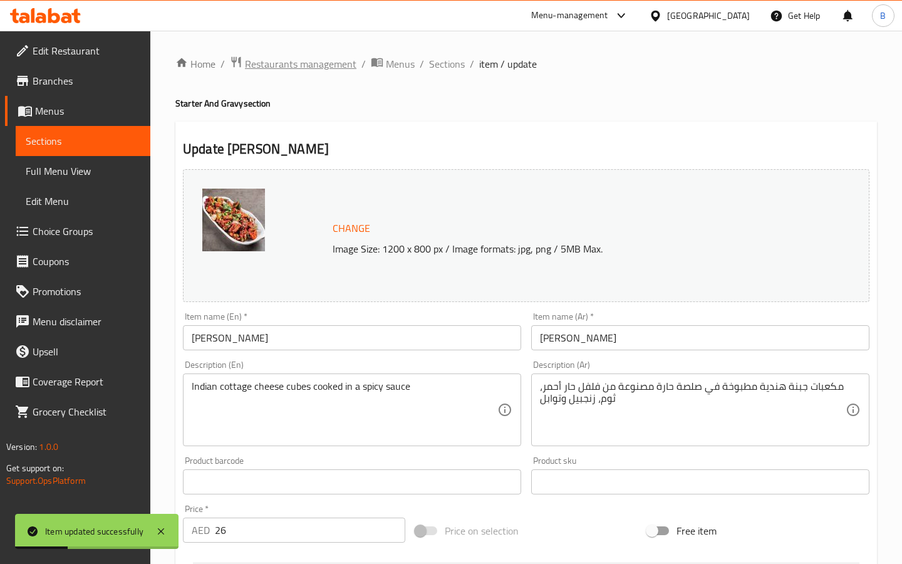
click at [314, 64] on span "Restaurants management" at bounding box center [300, 63] width 111 height 15
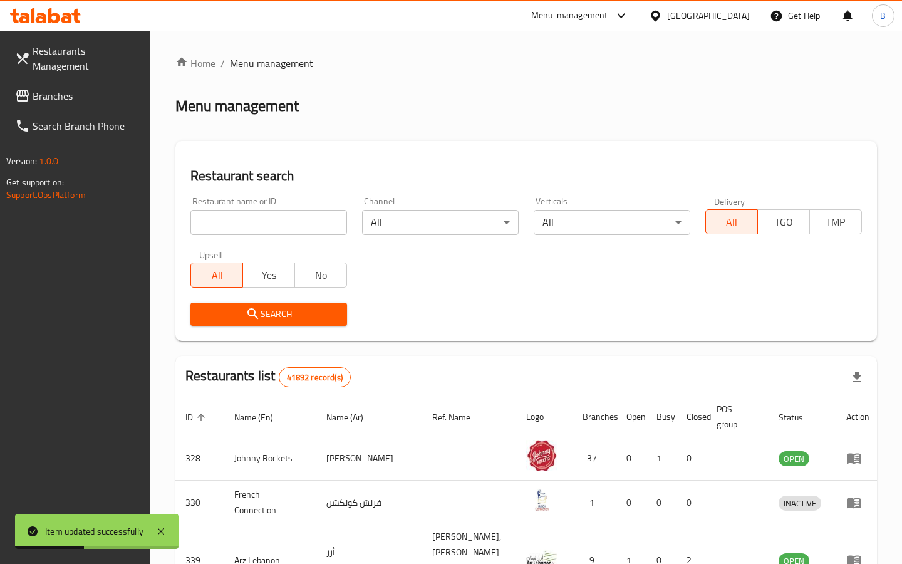
click at [269, 227] on input "search" at bounding box center [268, 222] width 157 height 25
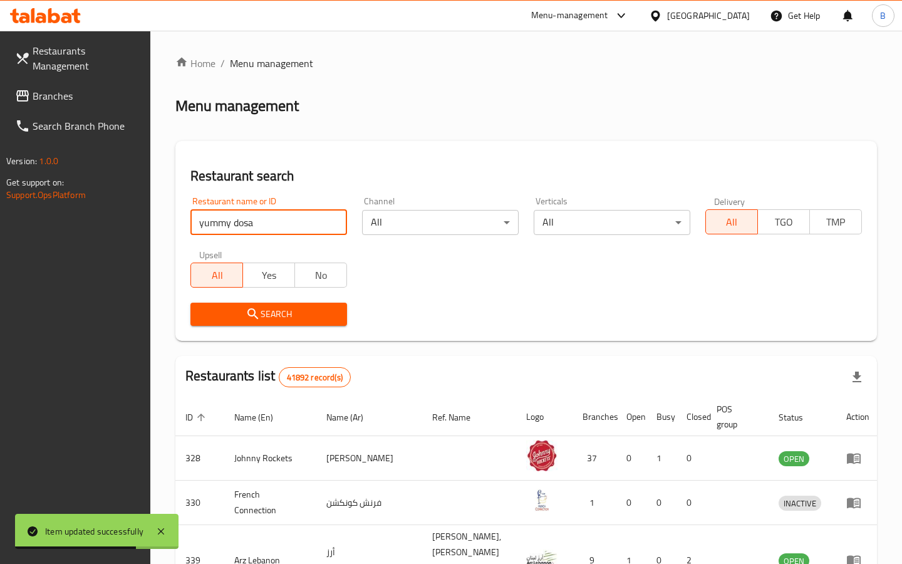
type input "yummy dosa"
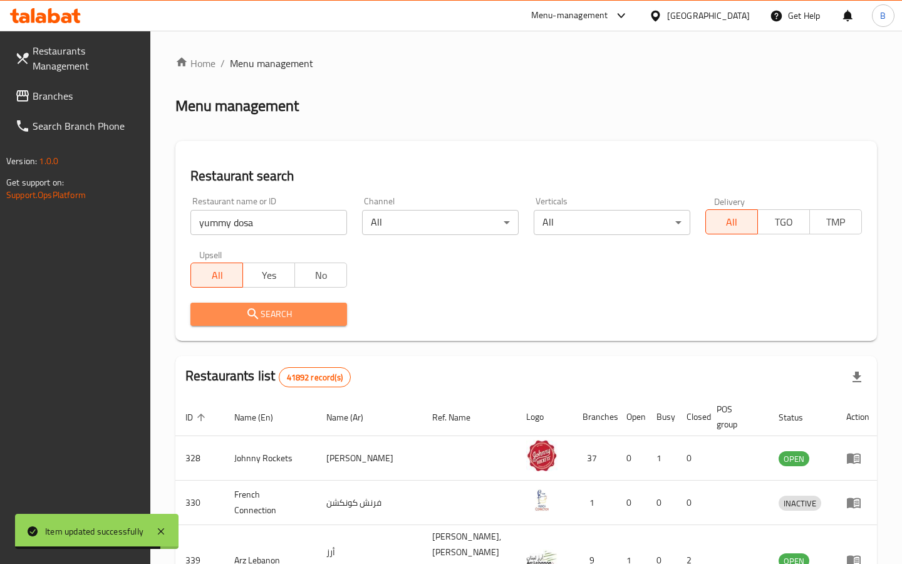
click at [287, 318] on span "Search" at bounding box center [268, 314] width 136 height 16
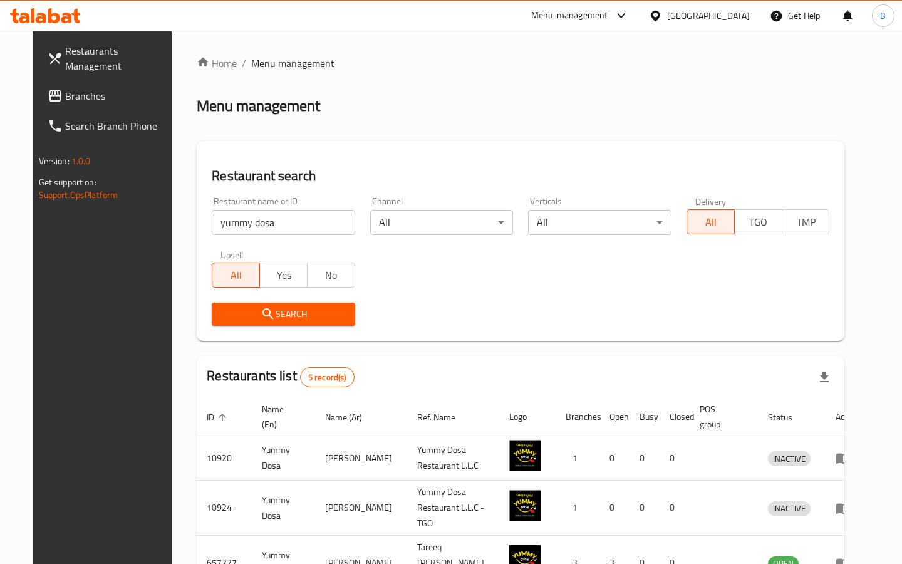
scroll to position [162, 0]
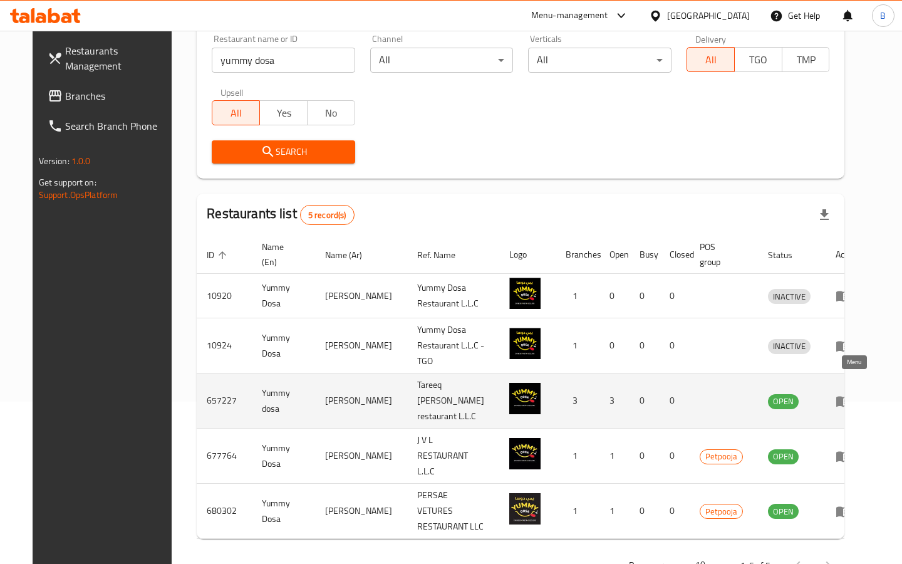
click at [846, 396] on icon "enhanced table" at bounding box center [843, 401] width 14 height 11
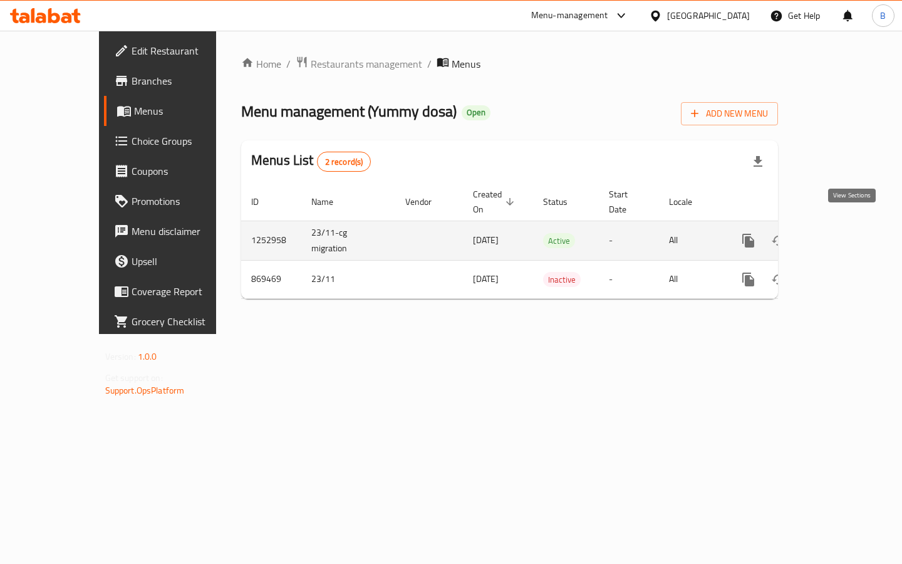
click at [846, 233] on icon "enhanced table" at bounding box center [838, 240] width 15 height 15
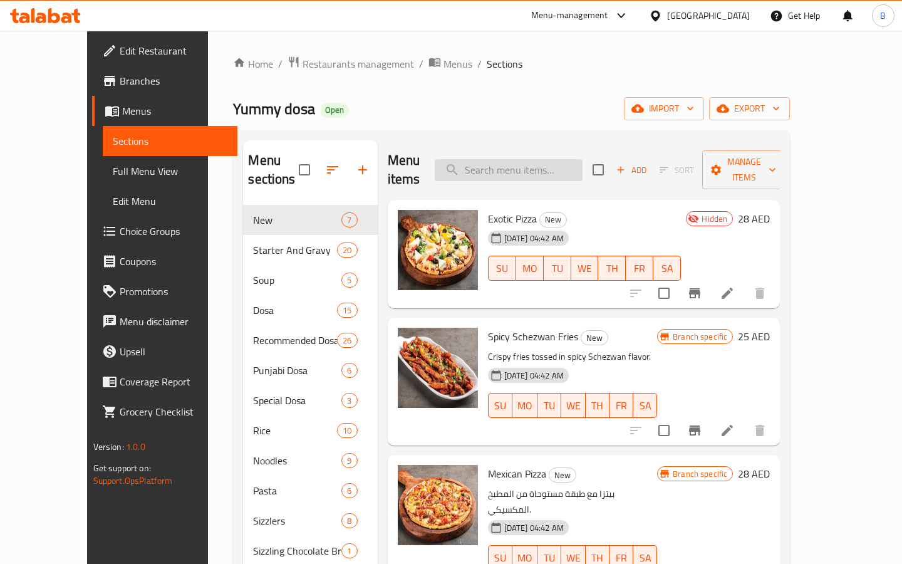
click at [517, 160] on input "search" at bounding box center [509, 170] width 148 height 22
paste input "PANEER SCHEZWAN [PERSON_NAME]"
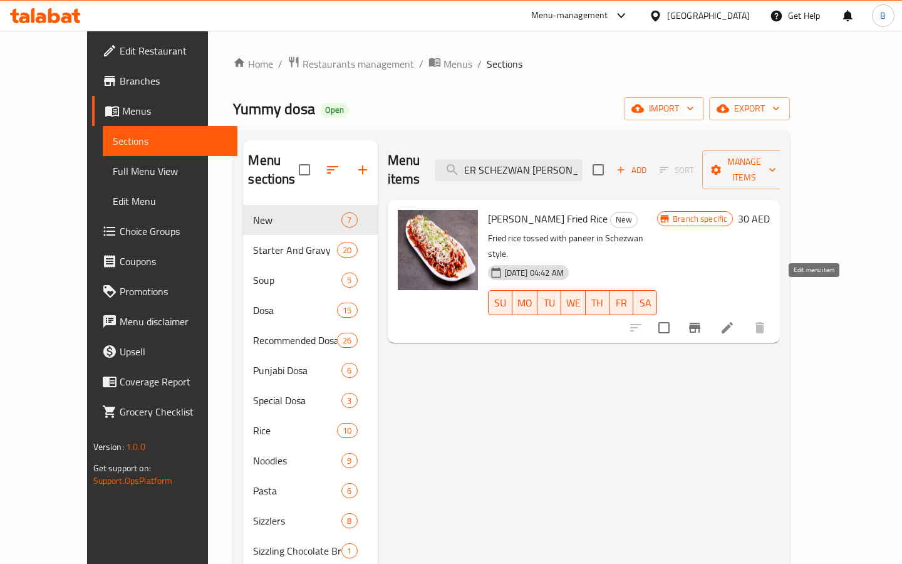
type input "PANEER SCHEZWAN [PERSON_NAME]"
click at [734, 320] on icon at bounding box center [726, 327] width 15 height 15
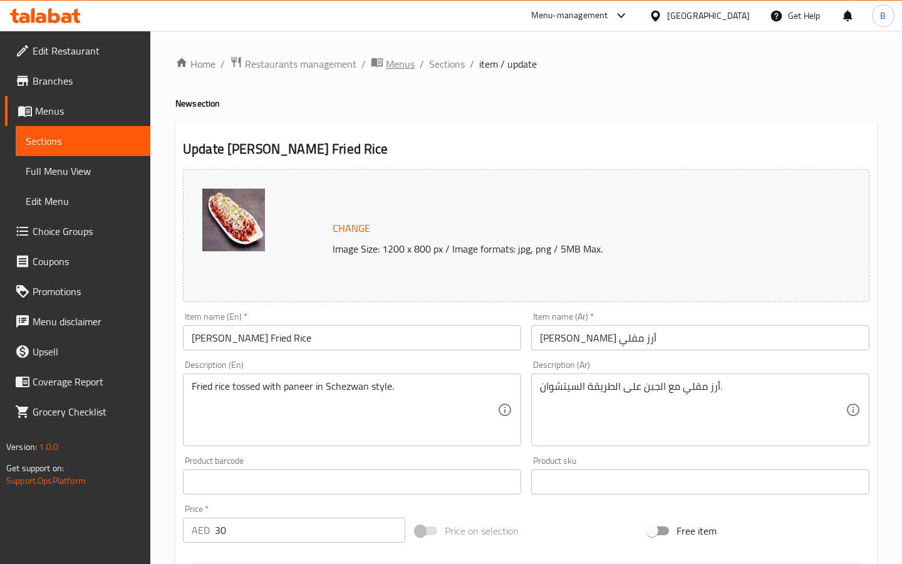
click at [401, 68] on span "Menus" at bounding box center [400, 63] width 29 height 15
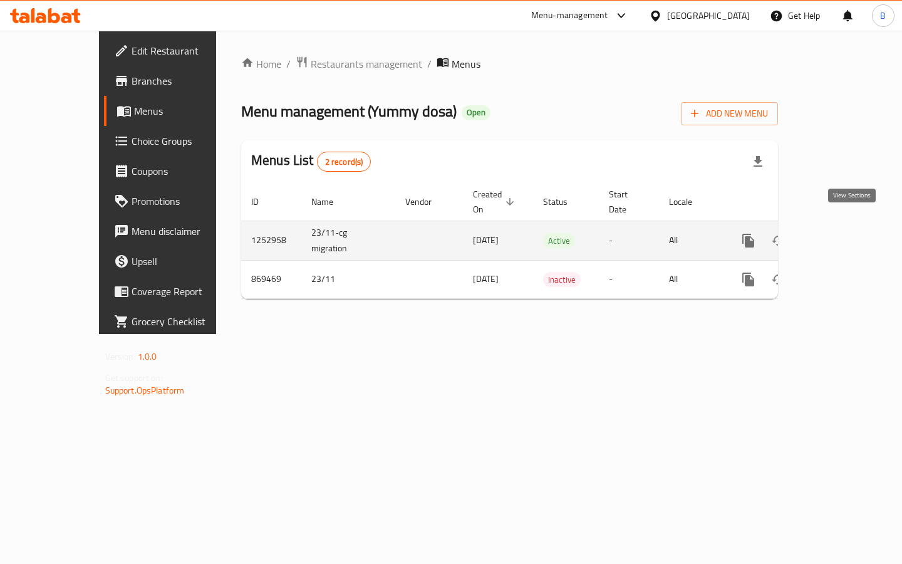
click at [846, 233] on icon "enhanced table" at bounding box center [838, 240] width 15 height 15
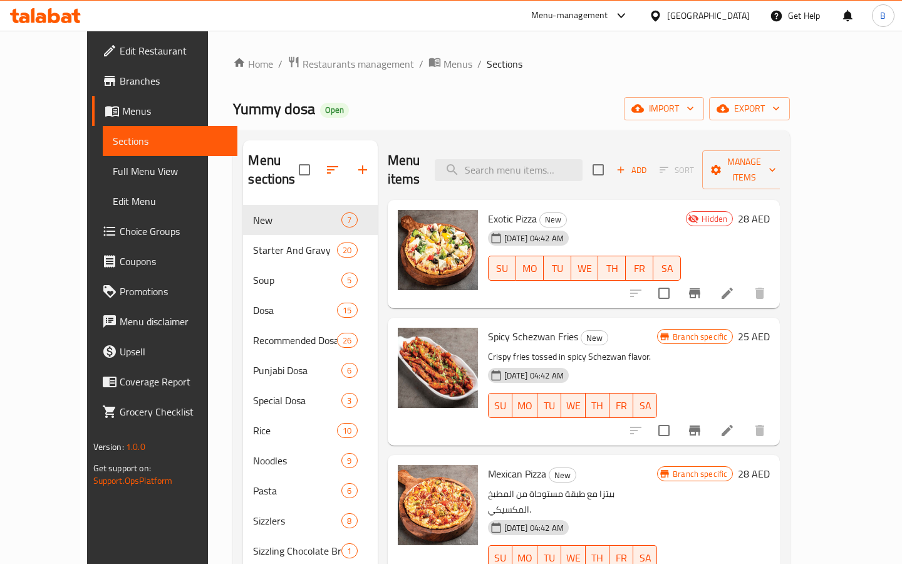
click at [547, 147] on div "Menu items Add Sort Manage items" at bounding box center [584, 169] width 393 height 59
click at [546, 160] on input "search" at bounding box center [509, 170] width 148 height 22
paste input "TRIPLE SCHEZWAN NOODLES"
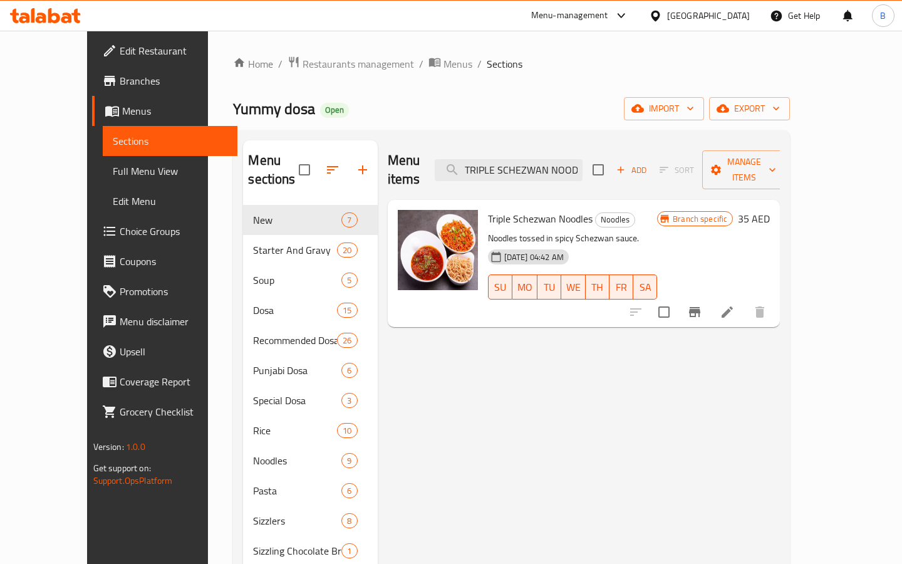
drag, startPoint x: 607, startPoint y: 163, endPoint x: 451, endPoint y: 158, distance: 156.0
click at [451, 158] on div "Menu items TRIPLE SCHEZWAN NOODLES Add Sort Manage items" at bounding box center [584, 169] width 393 height 59
type input "LES"
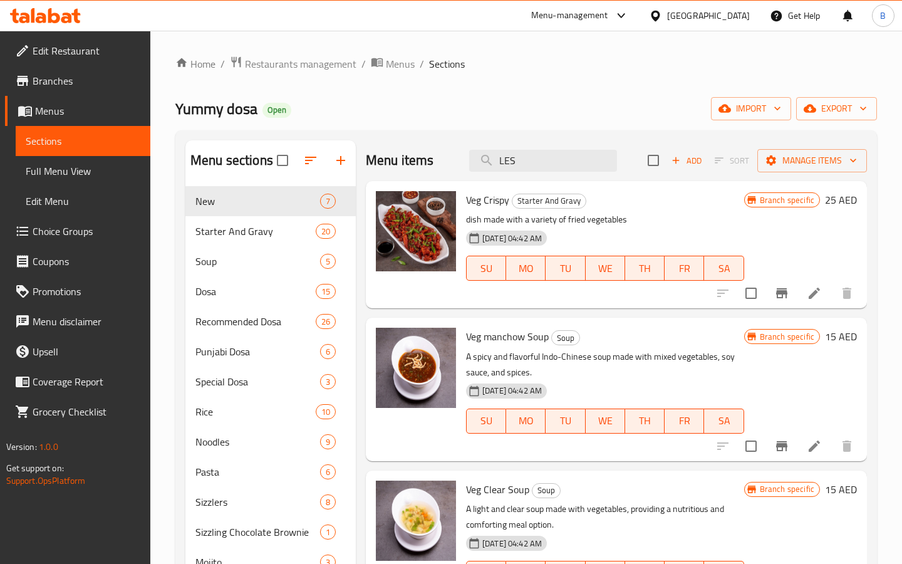
drag, startPoint x: 530, startPoint y: 165, endPoint x: 451, endPoint y: 165, distance: 78.3
click at [451, 165] on div "Menu items LES Add Sort Manage items" at bounding box center [616, 160] width 501 height 41
paste input "CHOPSUEY SCHEZWAN DOSA"
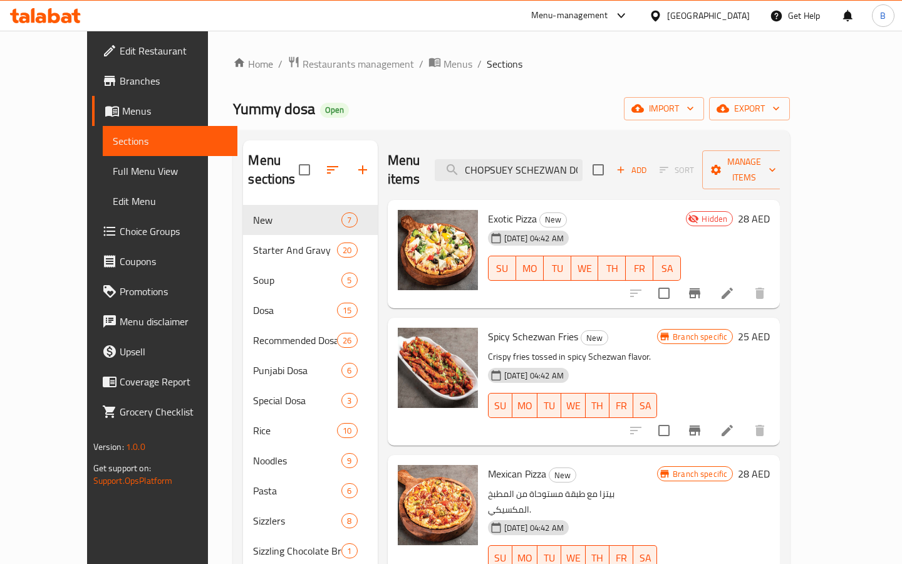
scroll to position [0, 14]
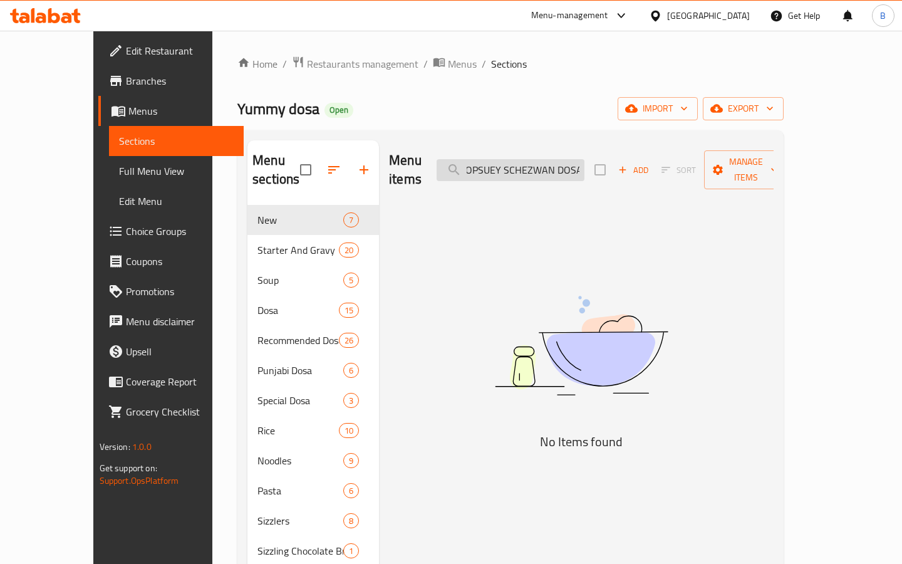
click at [522, 161] on input "CHOPSUEY SCHEZWAN DOSA" at bounding box center [510, 170] width 148 height 22
drag, startPoint x: 545, startPoint y: 167, endPoint x: 681, endPoint y: 168, distance: 135.3
click at [681, 168] on div "Menu items CHOPSUEY SCHEZWAN DOSA Add Sort Manage items" at bounding box center [581, 169] width 384 height 59
type input "CHOPSUEY"
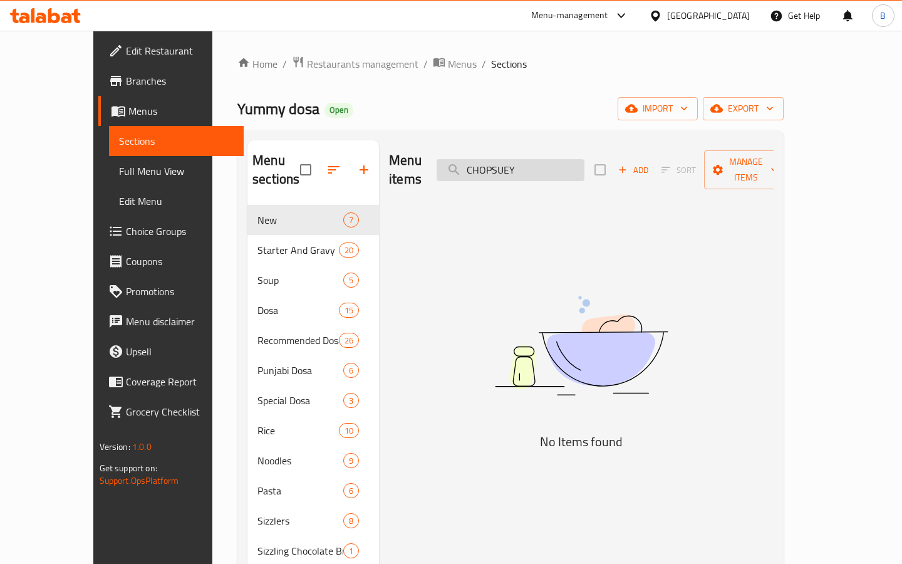
drag, startPoint x: 547, startPoint y: 160, endPoint x: 483, endPoint y: 155, distance: 64.0
click at [483, 159] on input "CHOPSUEY" at bounding box center [510, 170] width 148 height 22
